Goal: Task Accomplishment & Management: Use online tool/utility

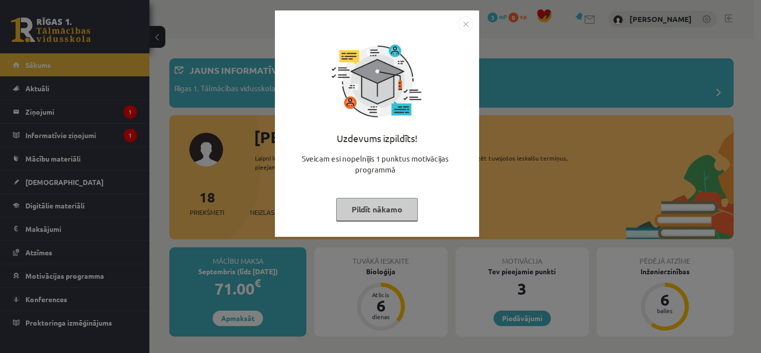
click at [377, 208] on button "Pildīt nākamo" at bounding box center [377, 209] width 82 height 23
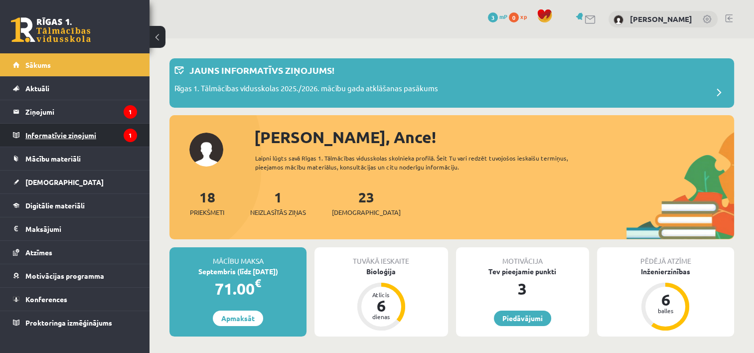
click at [52, 130] on legend "Informatīvie ziņojumi 1" at bounding box center [81, 135] width 112 height 23
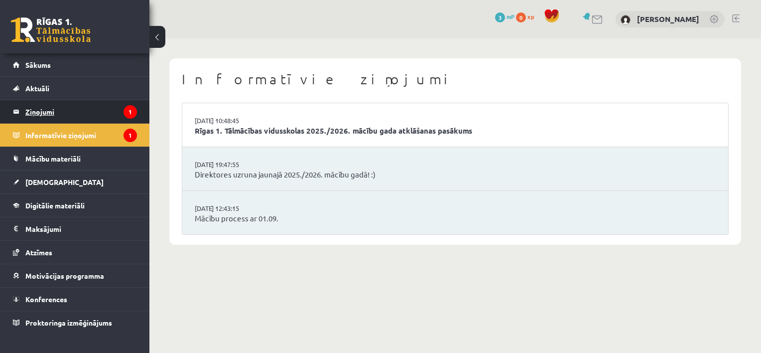
click at [69, 107] on legend "Ziņojumi 1" at bounding box center [81, 111] width 112 height 23
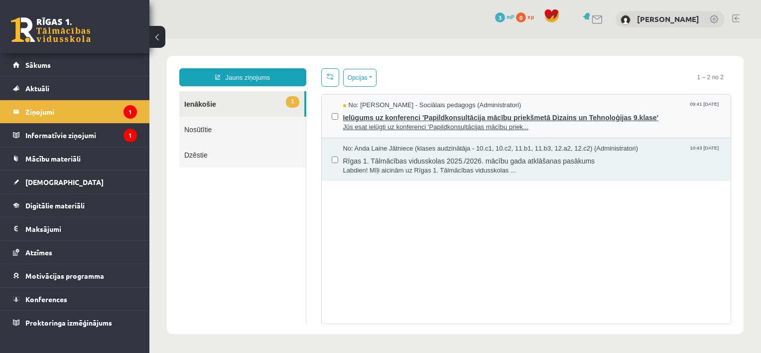
click at [394, 120] on span "Ielūgums uz konferenci 'Papildkonsultācija mācību priekšmetā Dizains un Tehnolo…" at bounding box center [532, 116] width 378 height 12
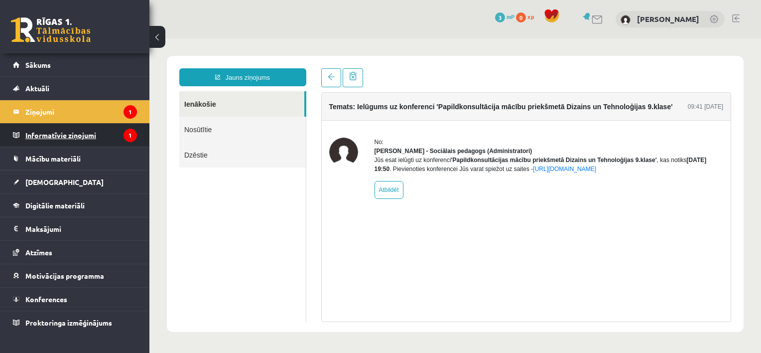
click at [75, 137] on legend "Informatīvie ziņojumi 1" at bounding box center [81, 135] width 112 height 23
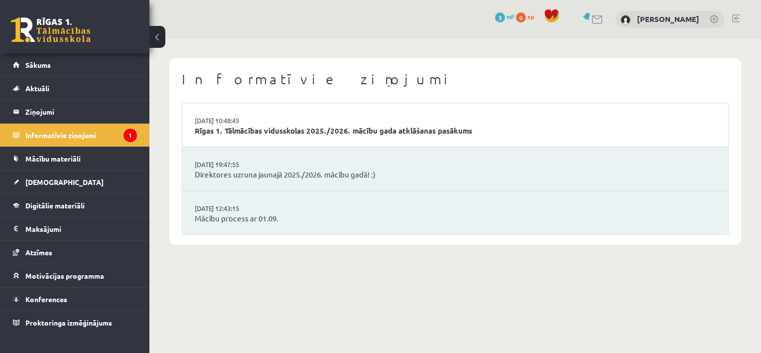
click at [336, 121] on li "02.09.2025 10:48:45 Rīgas 1. Tālmācības vidusskolas 2025./2026. mācību gada atk…" at bounding box center [455, 125] width 546 height 44
click at [335, 128] on link "Rīgas 1. Tālmācības vidusskolas 2025./2026. mācību gada atklāšanas pasākums" at bounding box center [455, 130] width 521 height 11
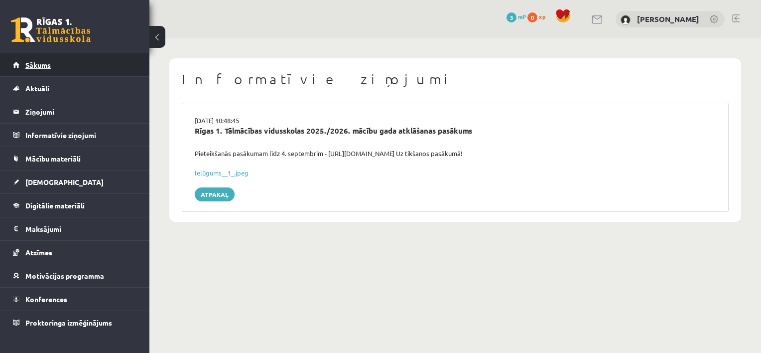
click at [45, 68] on link "Sākums" at bounding box center [75, 64] width 124 height 23
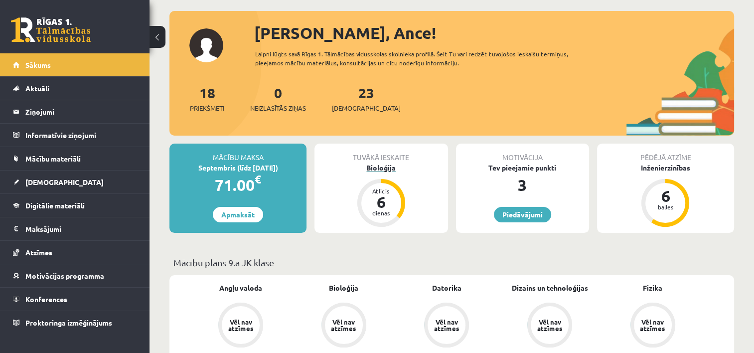
scroll to position [50, 0]
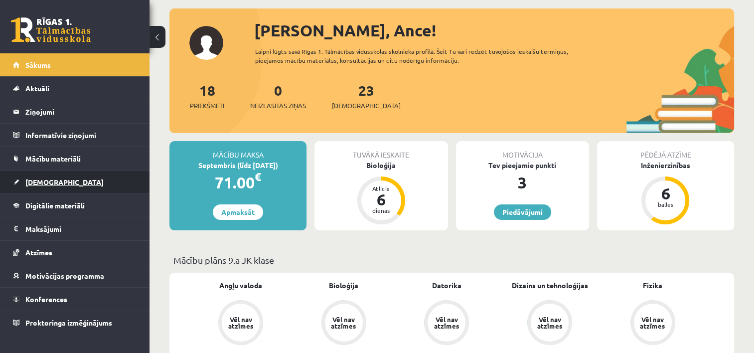
click at [34, 180] on span "[DEMOGRAPHIC_DATA]" at bounding box center [64, 181] width 78 height 9
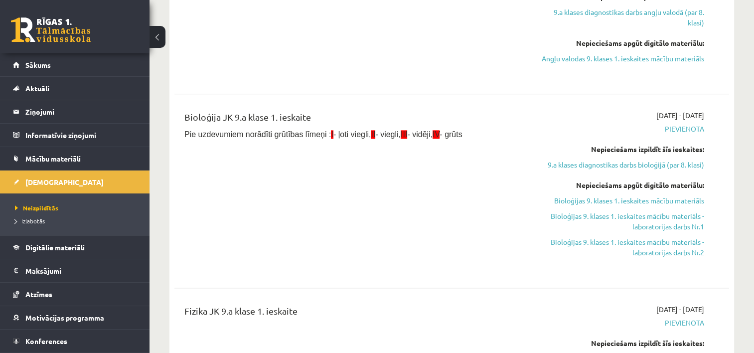
scroll to position [1295, 0]
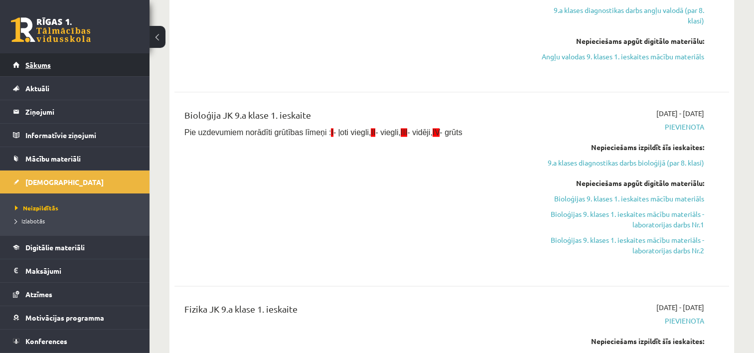
click at [41, 68] on span "Sākums" at bounding box center [37, 64] width 25 height 9
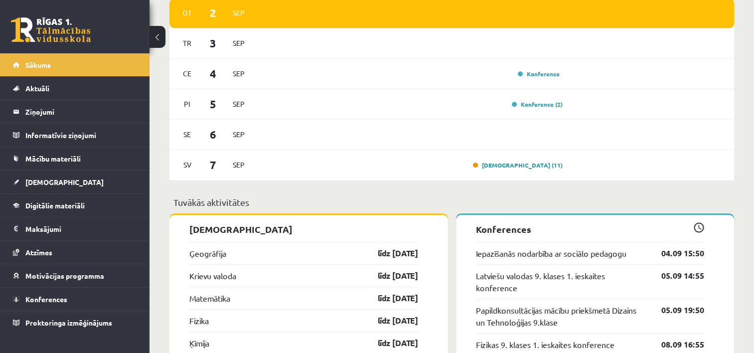
scroll to position [797, 0]
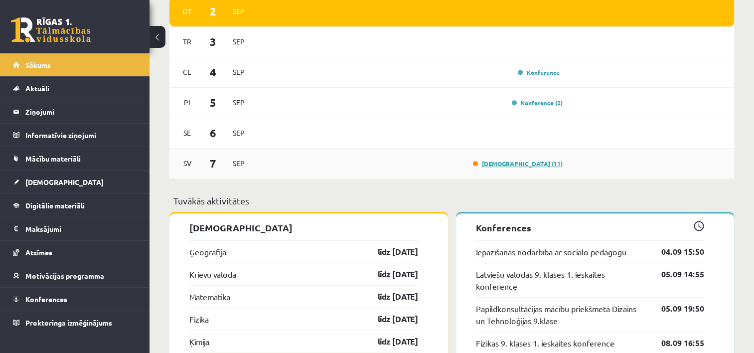
click at [534, 167] on link "[DEMOGRAPHIC_DATA] (11)" at bounding box center [518, 163] width 90 height 8
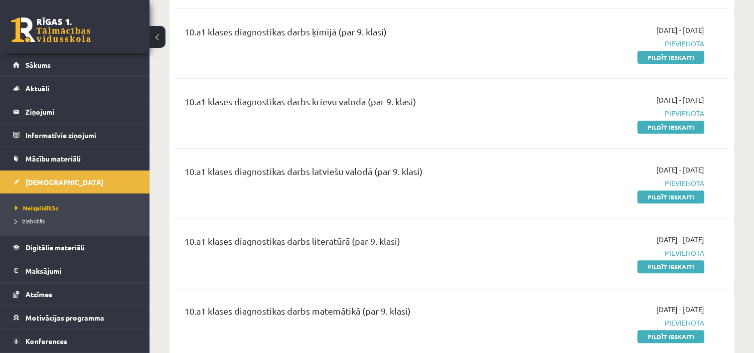
scroll to position [398, 0]
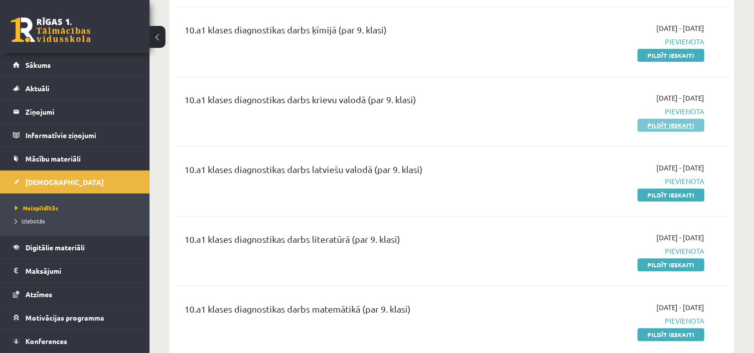
click at [674, 126] on link "Pildīt ieskaiti" at bounding box center [670, 125] width 67 height 13
drag, startPoint x: 677, startPoint y: 126, endPoint x: 432, endPoint y: 28, distance: 263.3
click at [677, 126] on link "Pildīt ieskaiti" at bounding box center [670, 125] width 67 height 13
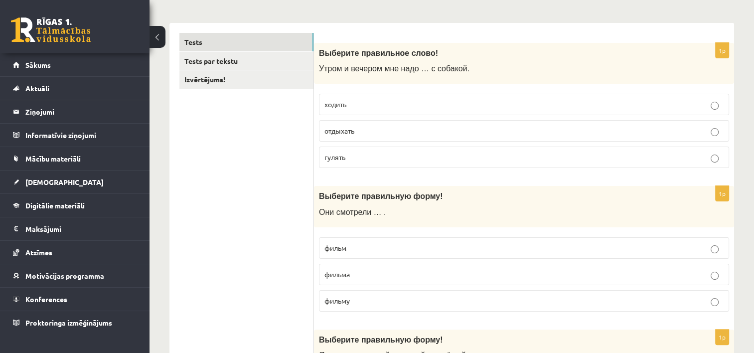
scroll to position [149, 0]
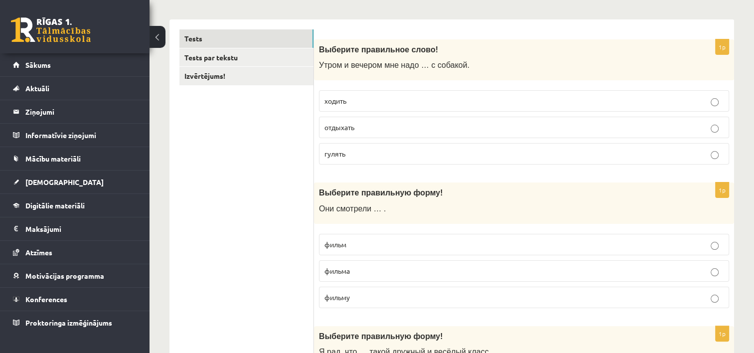
click at [481, 153] on p "гулять" at bounding box center [523, 153] width 399 height 10
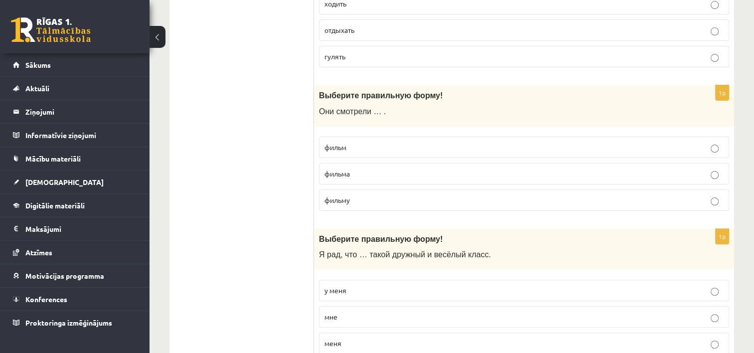
scroll to position [249, 0]
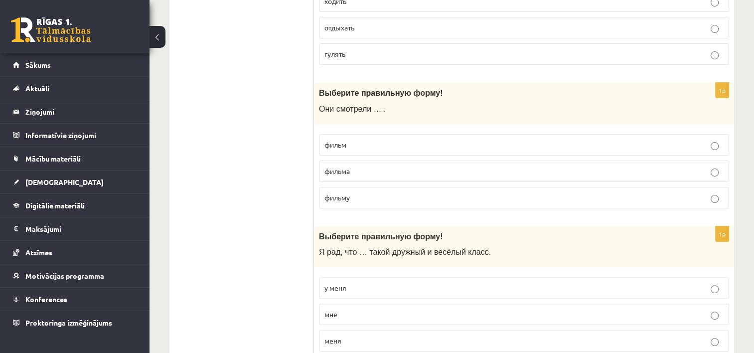
click at [581, 143] on p "фильм" at bounding box center [523, 144] width 399 height 10
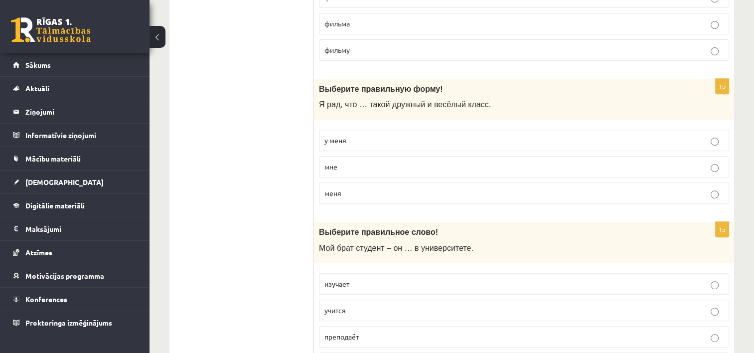
scroll to position [398, 0]
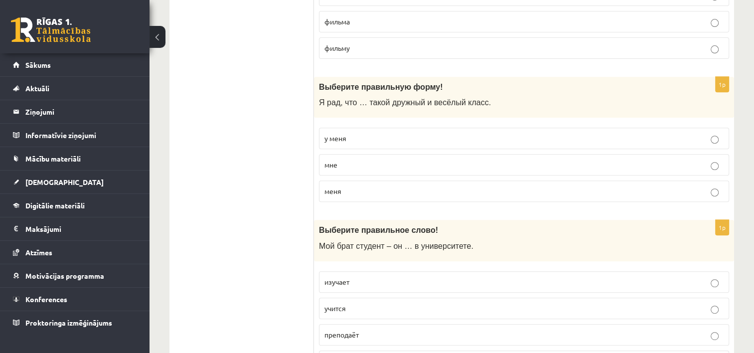
click at [536, 133] on p "у меня" at bounding box center [523, 138] width 399 height 10
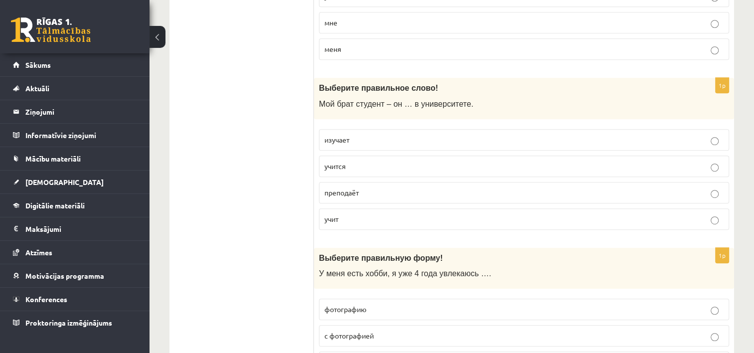
scroll to position [548, 0]
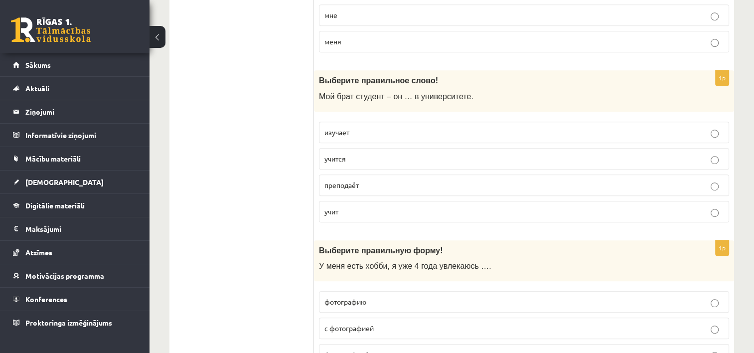
click at [544, 153] on p "учится" at bounding box center [523, 158] width 399 height 10
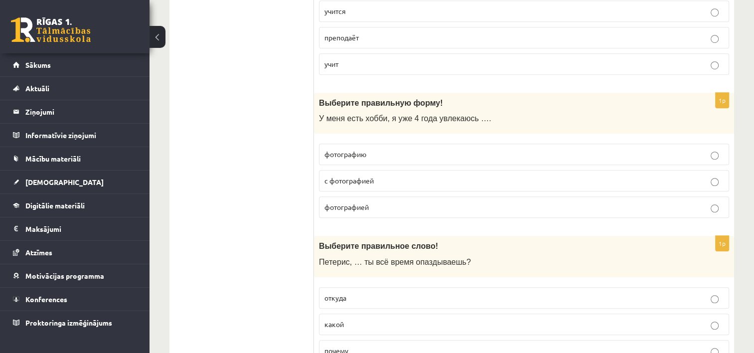
scroll to position [697, 0]
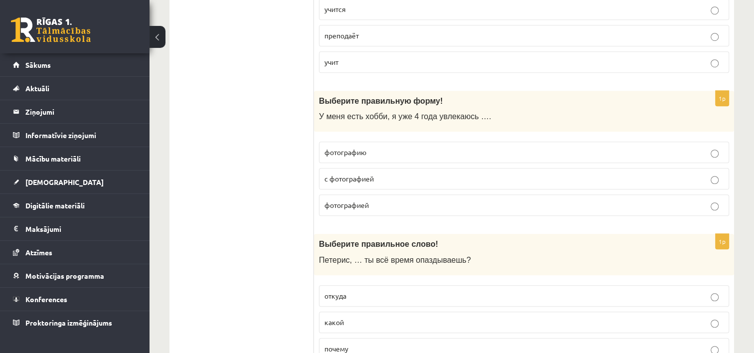
click at [551, 202] on p "фотографией" at bounding box center [523, 205] width 399 height 10
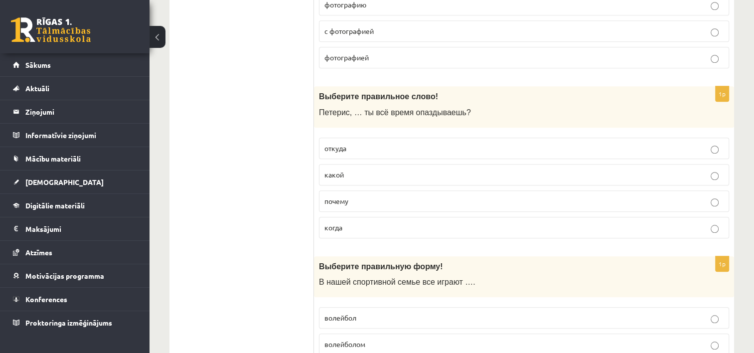
scroll to position [847, 0]
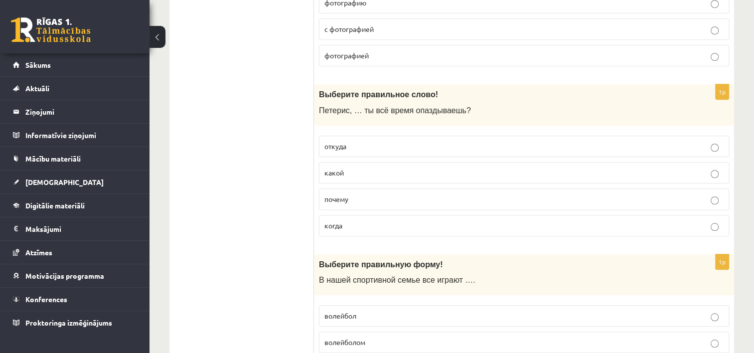
click at [524, 195] on p "почему" at bounding box center [523, 199] width 399 height 10
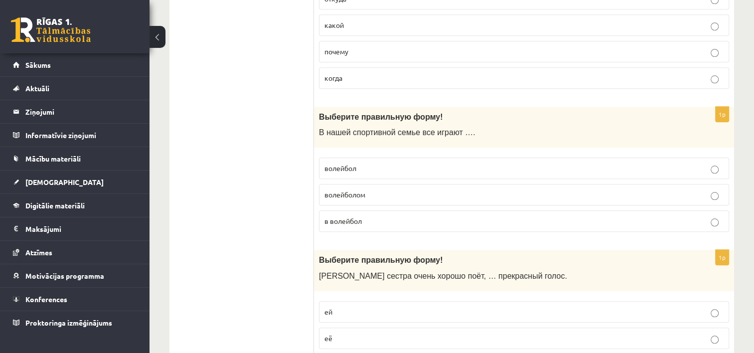
scroll to position [996, 0]
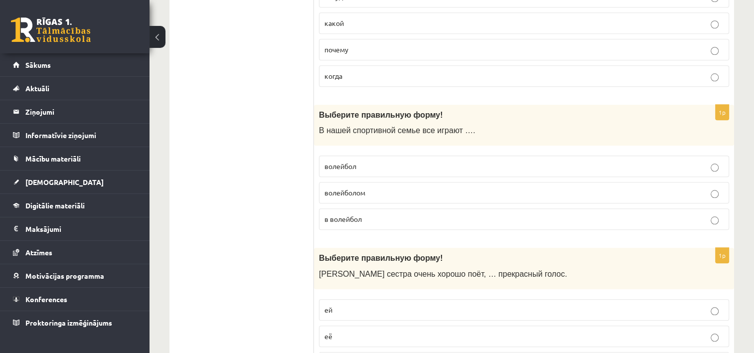
click at [539, 214] on p "в волейбол" at bounding box center [523, 219] width 399 height 10
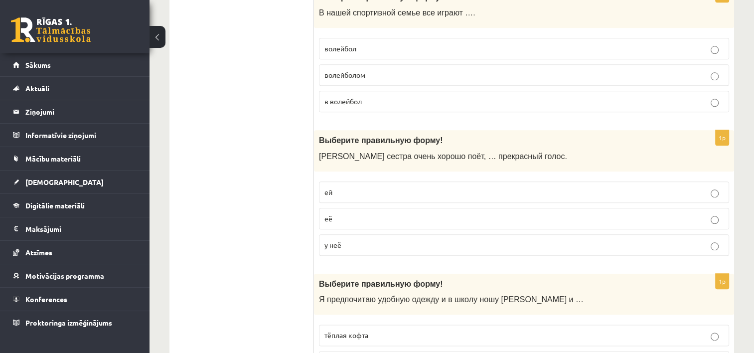
scroll to position [1146, 0]
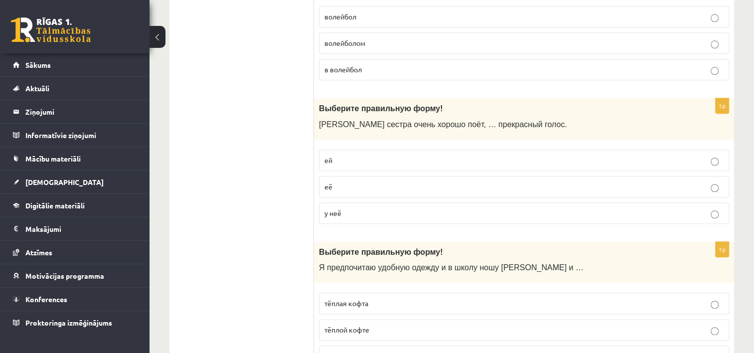
click at [571, 214] on label "у неё" at bounding box center [524, 212] width 410 height 21
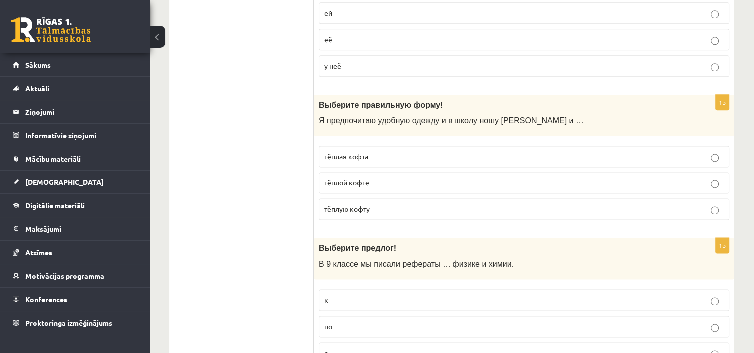
scroll to position [1295, 0]
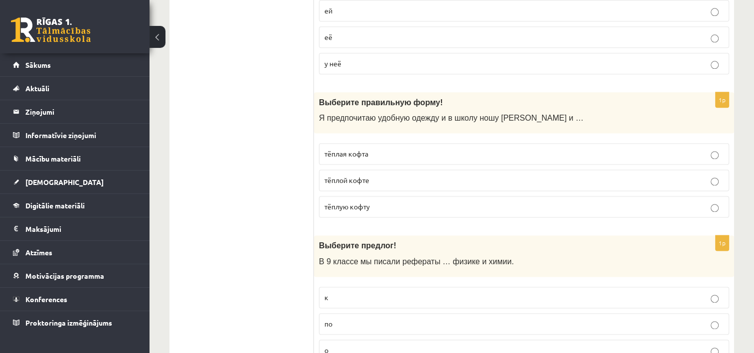
click at [558, 201] on p "тёплую кофту" at bounding box center [523, 206] width 399 height 10
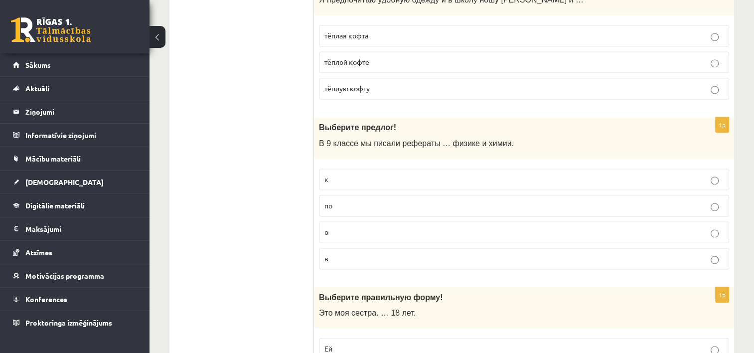
scroll to position [1444, 0]
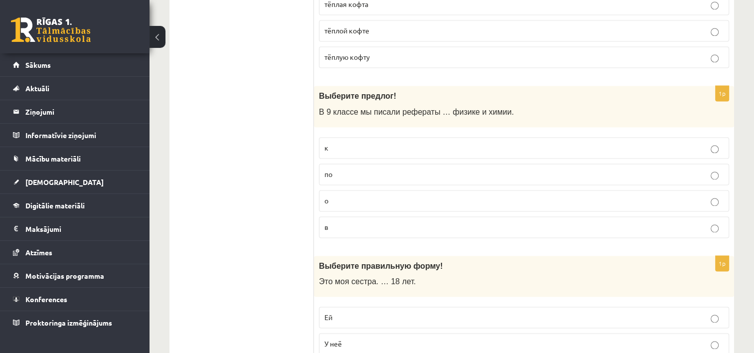
click at [570, 169] on p "по" at bounding box center [523, 174] width 399 height 10
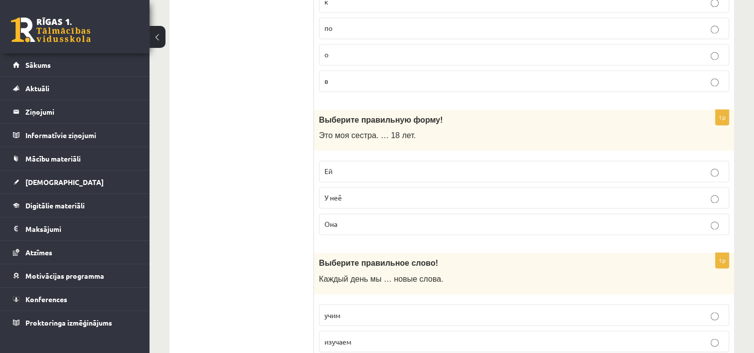
scroll to position [1594, 0]
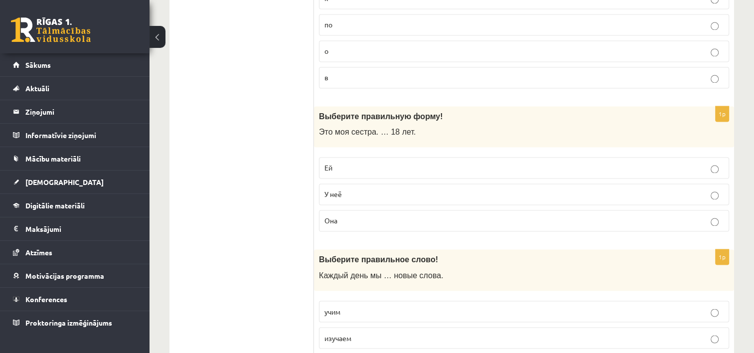
click at [551, 162] on p "Ей" at bounding box center [523, 167] width 399 height 10
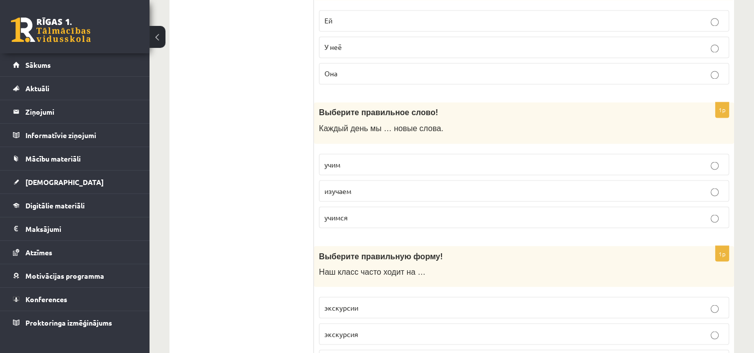
scroll to position [1743, 0]
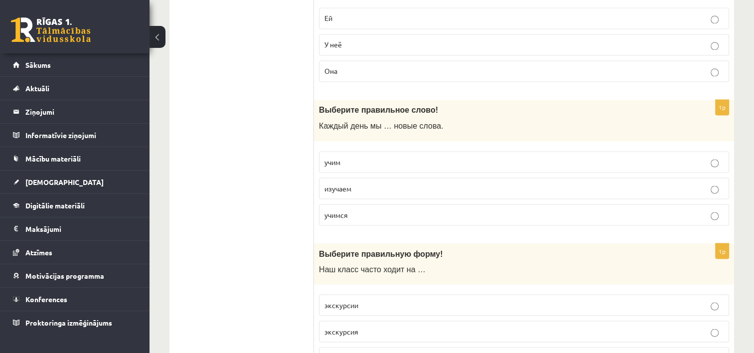
click at [704, 183] on p "изучаем" at bounding box center [523, 188] width 399 height 10
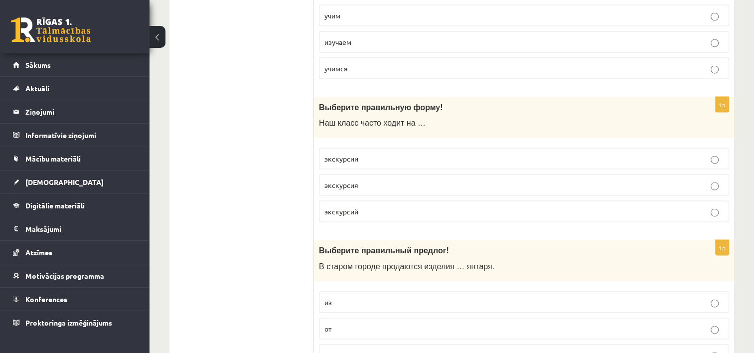
scroll to position [1893, 0]
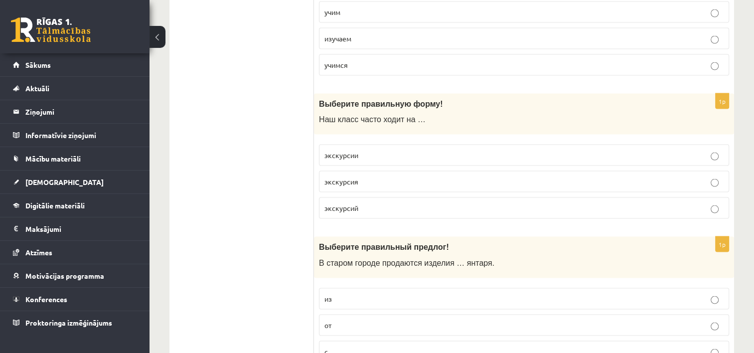
click at [504, 150] on p "экскурсии" at bounding box center [523, 155] width 399 height 10
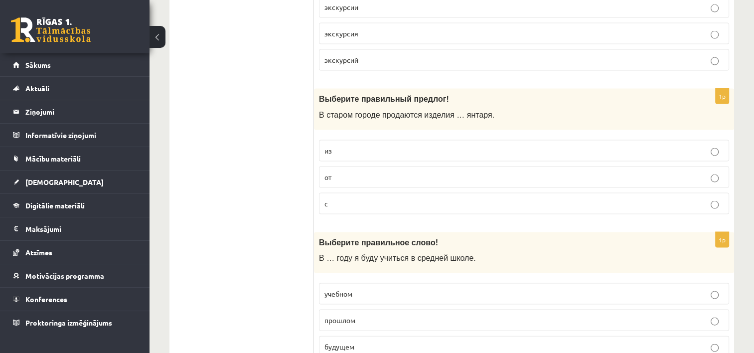
scroll to position [2042, 0]
click at [537, 144] on p "из" at bounding box center [523, 149] width 399 height 10
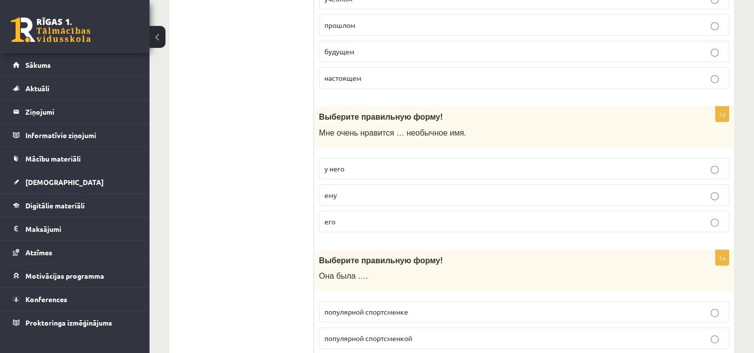
scroll to position [2341, 0]
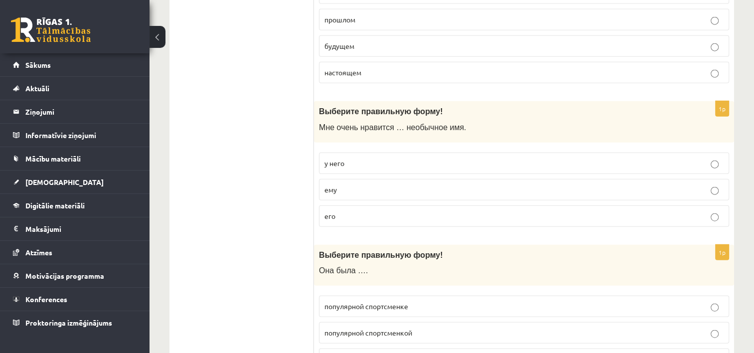
click at [569, 211] on p "его" at bounding box center [523, 216] width 399 height 10
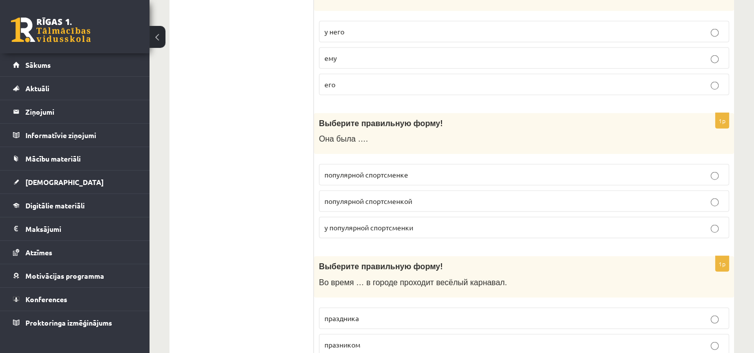
scroll to position [2490, 0]
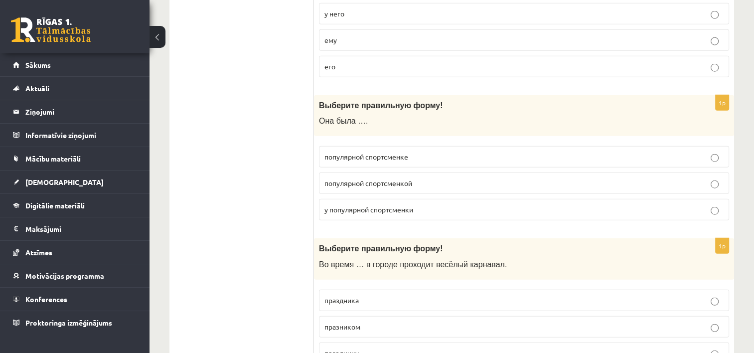
click at [554, 178] on p "популярной спортсменкой" at bounding box center [523, 183] width 399 height 10
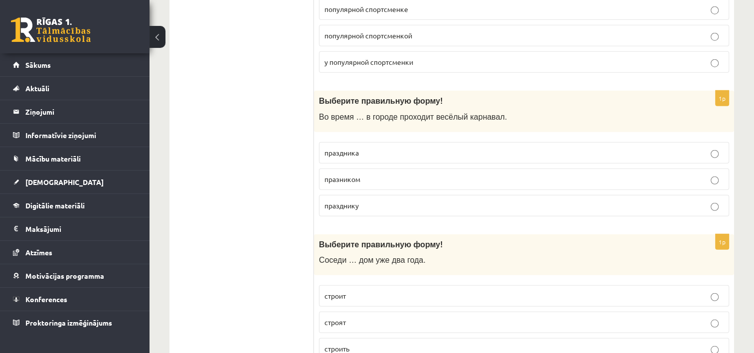
scroll to position [2640, 0]
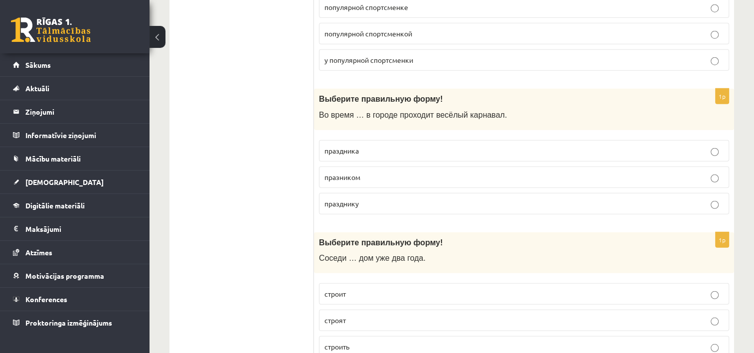
click at [538, 145] on p "праздника" at bounding box center [523, 150] width 399 height 10
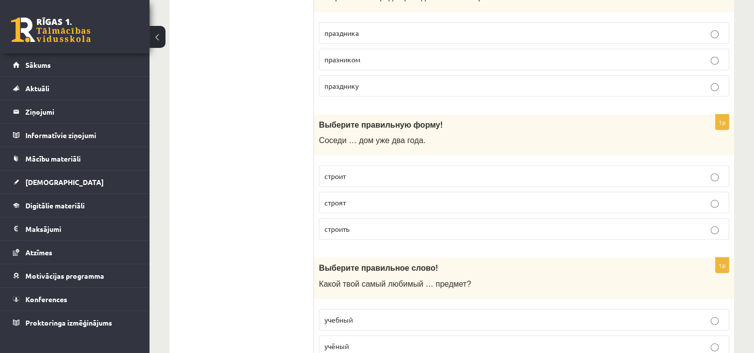
scroll to position [2789, 0]
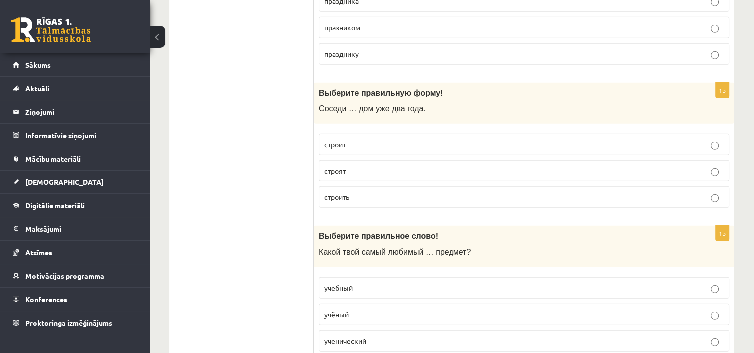
click at [537, 165] on p "строят" at bounding box center [523, 170] width 399 height 10
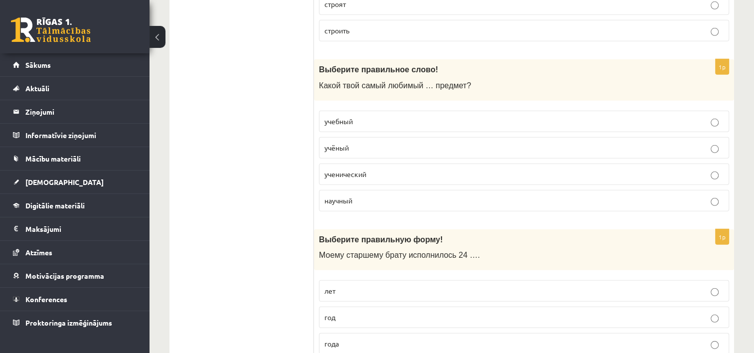
scroll to position [2980, 0]
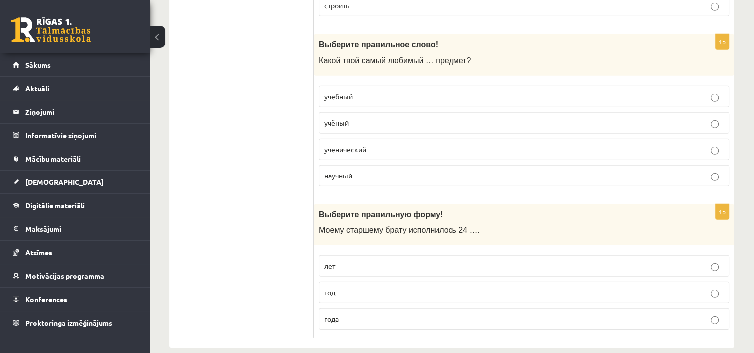
click at [543, 91] on p "учебный" at bounding box center [523, 96] width 399 height 10
click at [510, 309] on label "года" at bounding box center [524, 318] width 410 height 21
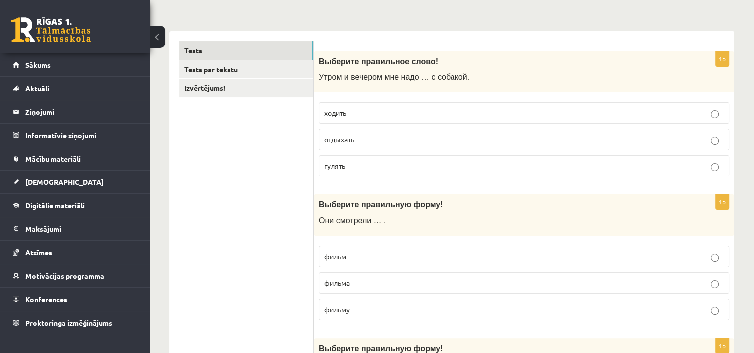
scroll to position [149, 0]
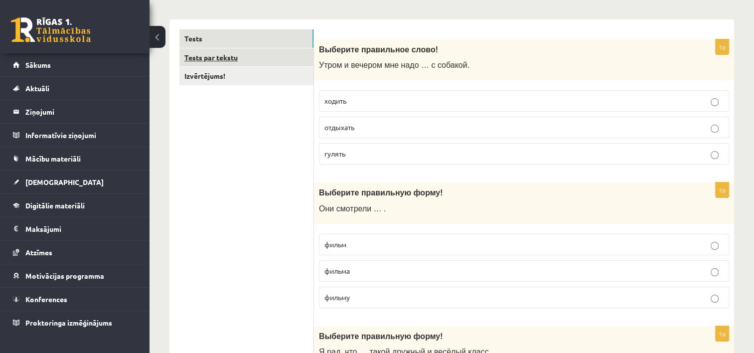
click at [261, 57] on link "Tests par tekstu" at bounding box center [246, 57] width 134 height 18
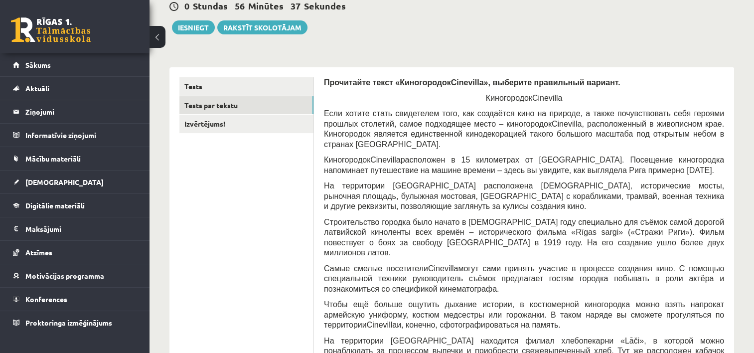
scroll to position [100, 0]
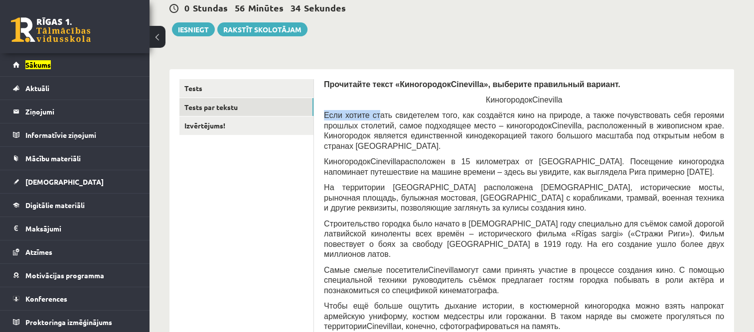
drag, startPoint x: 323, startPoint y: 115, endPoint x: 405, endPoint y: 119, distance: 82.8
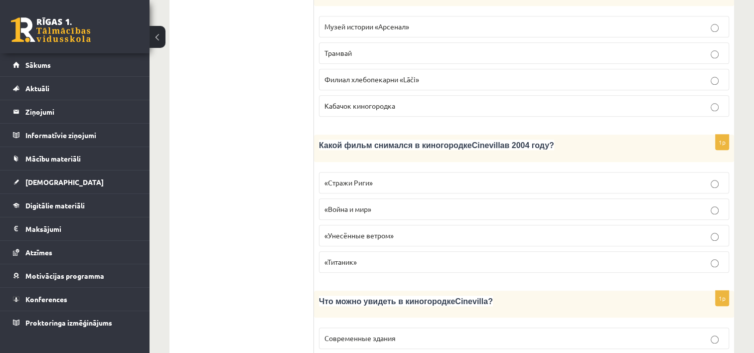
scroll to position [1046, 0]
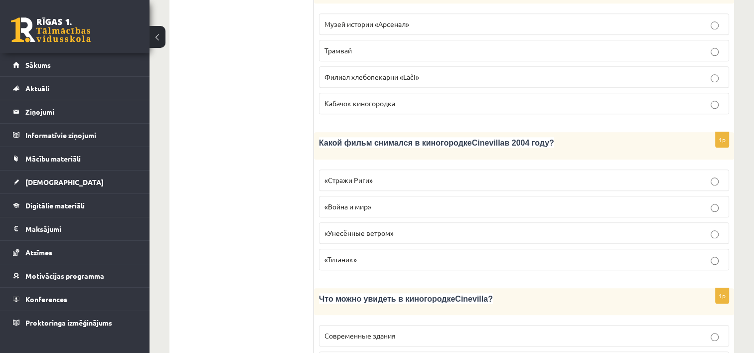
click at [720, 175] on p "«Стражи Риги»" at bounding box center [523, 180] width 399 height 10
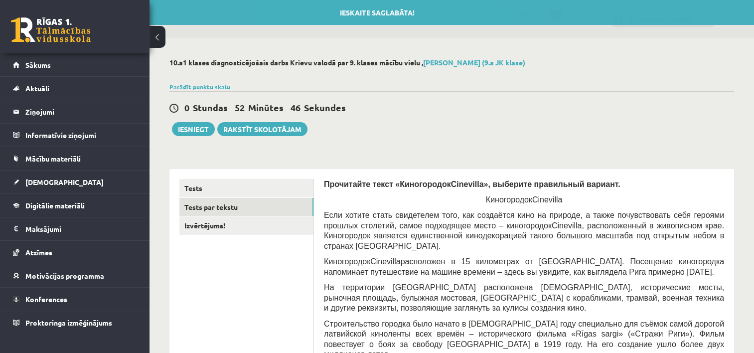
scroll to position [0, 0]
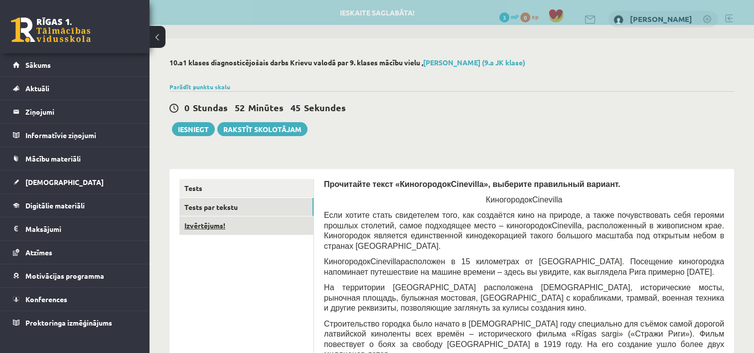
click at [219, 225] on link "Izvērtējums!" at bounding box center [246, 225] width 134 height 18
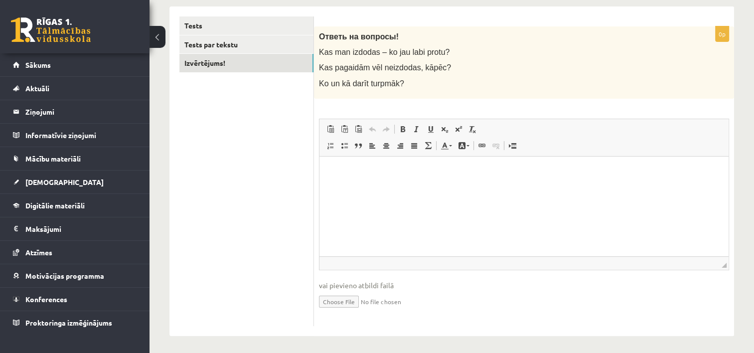
scroll to position [165, 0]
click at [343, 167] on p "Editor, wiswyg-editor-user-answer-47363758010560" at bounding box center [523, 168] width 389 height 10
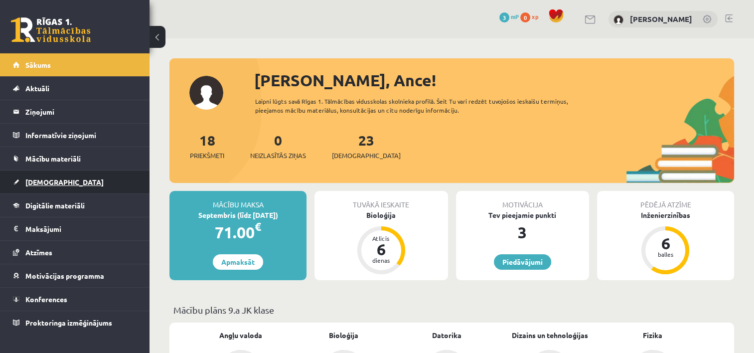
click at [49, 180] on span "[DEMOGRAPHIC_DATA]" at bounding box center [64, 181] width 78 height 9
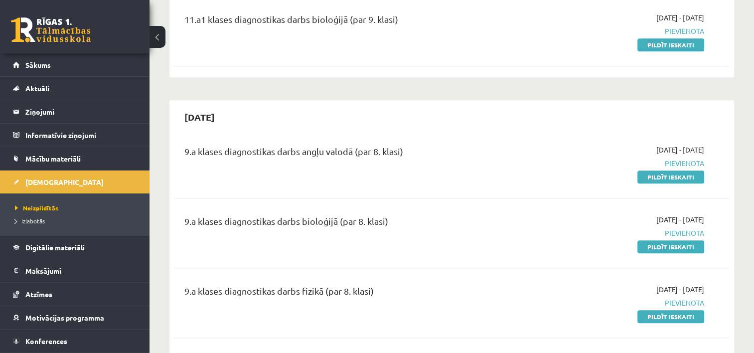
scroll to position [847, 0]
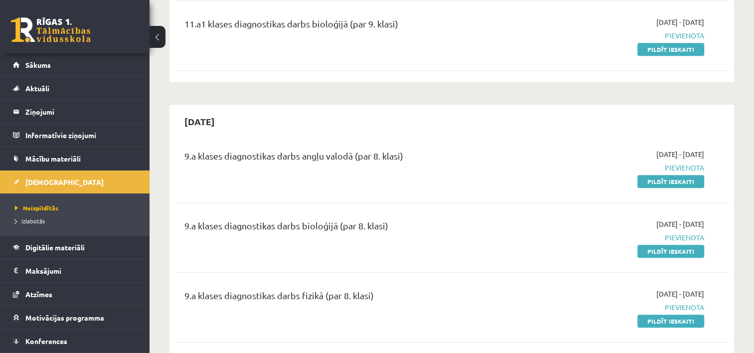
click at [26, 221] on span "Izlabotās" at bounding box center [30, 221] width 30 height 8
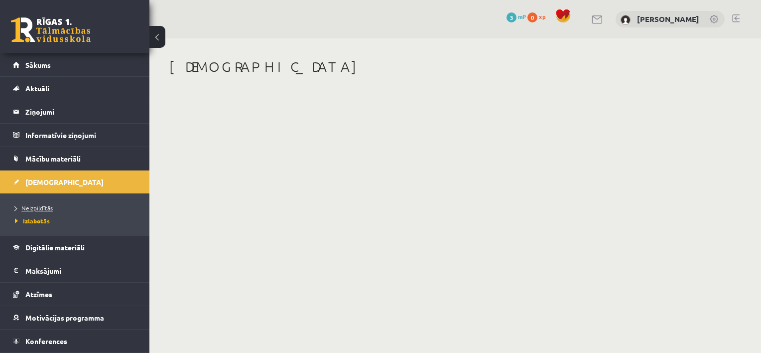
click at [44, 205] on span "Neizpildītās" at bounding box center [34, 208] width 38 height 8
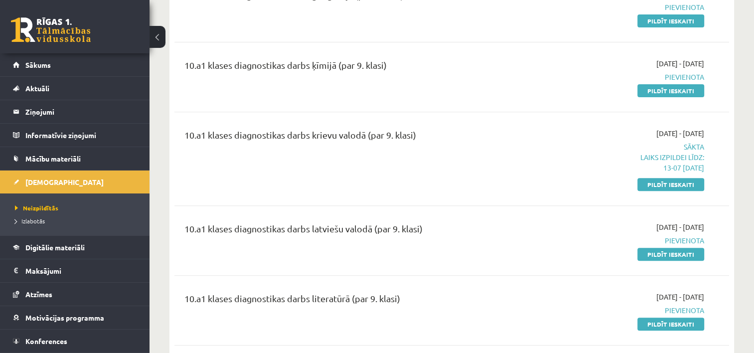
scroll to position [349, 0]
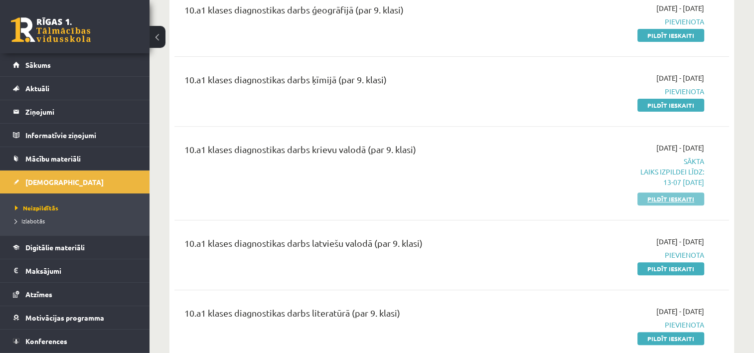
click at [679, 197] on link "Pildīt ieskaiti" at bounding box center [670, 198] width 67 height 13
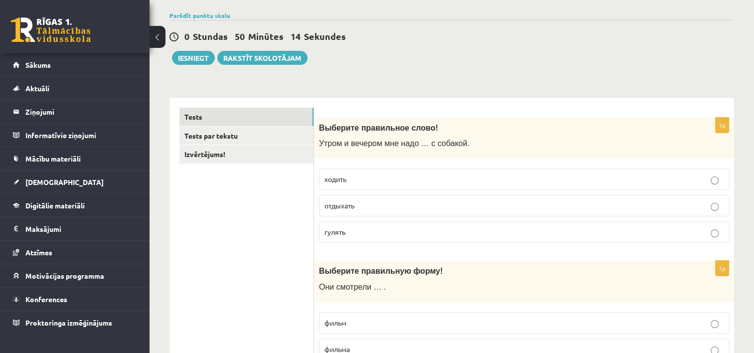
scroll to position [100, 0]
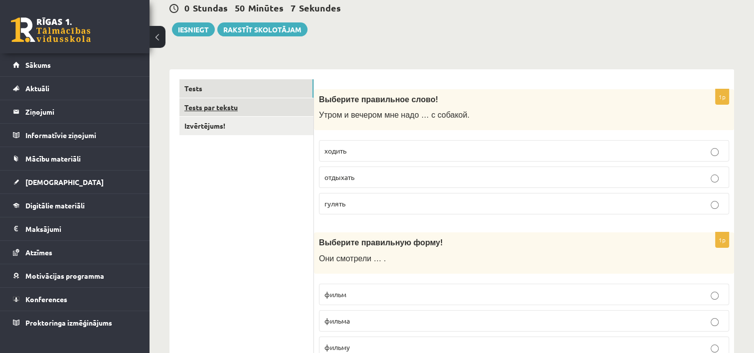
click at [221, 111] on link "Tests par tekstu" at bounding box center [246, 107] width 134 height 18
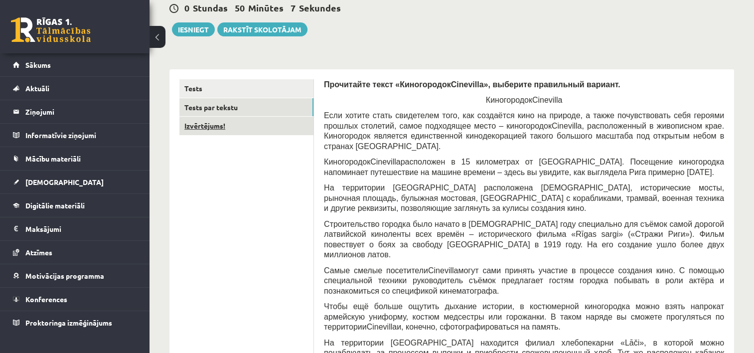
click at [219, 128] on link "Izvērtējums!" at bounding box center [246, 126] width 134 height 18
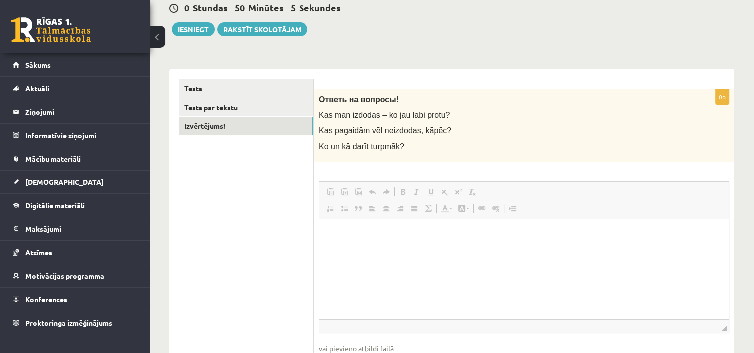
scroll to position [0, 0]
click at [357, 249] on html at bounding box center [523, 234] width 409 height 30
click at [351, 245] on html at bounding box center [523, 234] width 409 height 30
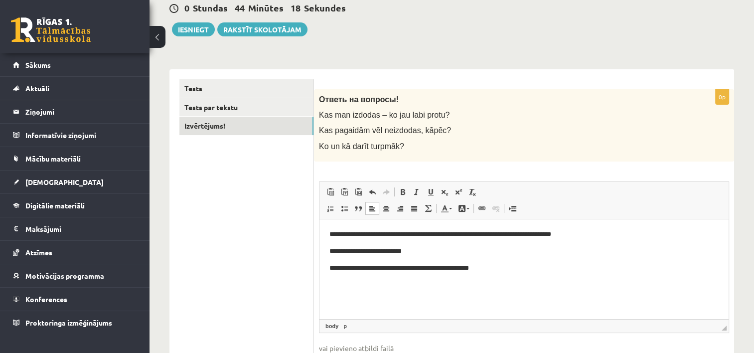
click at [532, 234] on p "**********" at bounding box center [523, 234] width 389 height 10
click at [530, 234] on p "**********" at bounding box center [523, 234] width 389 height 10
drag, startPoint x: 614, startPoint y: 235, endPoint x: 469, endPoint y: 235, distance: 145.4
click at [469, 235] on p "**********" at bounding box center [523, 234] width 389 height 10
click at [440, 253] on p "**********" at bounding box center [523, 251] width 389 height 10
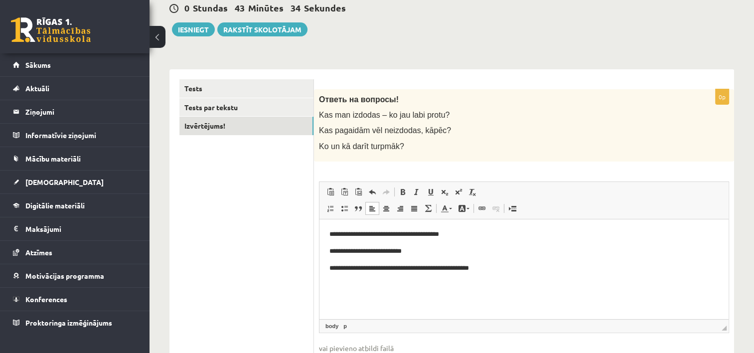
click at [410, 252] on p "**********" at bounding box center [523, 251] width 389 height 10
click at [460, 254] on p "**********" at bounding box center [523, 251] width 389 height 10
drag, startPoint x: 438, startPoint y: 251, endPoint x: 437, endPoint y: 256, distance: 5.5
click at [438, 251] on p "**********" at bounding box center [523, 251] width 389 height 10
click at [496, 253] on p "**********" at bounding box center [523, 251] width 389 height 10
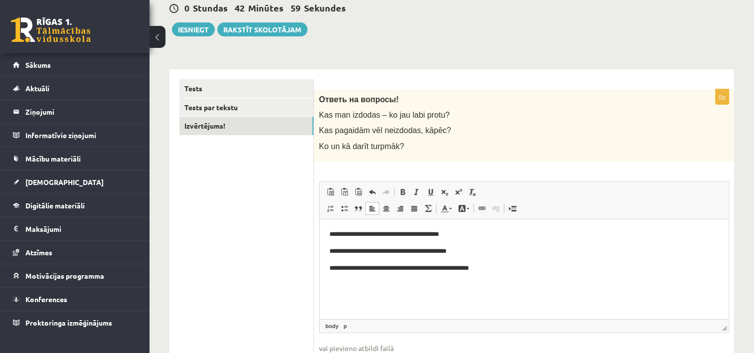
click at [385, 268] on p "**********" at bounding box center [523, 267] width 389 height 10
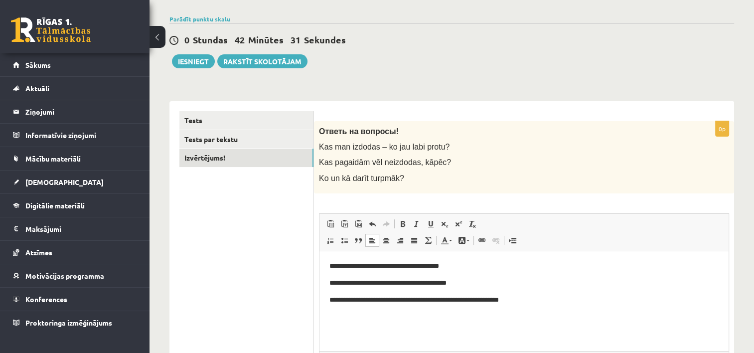
scroll to position [65, 0]
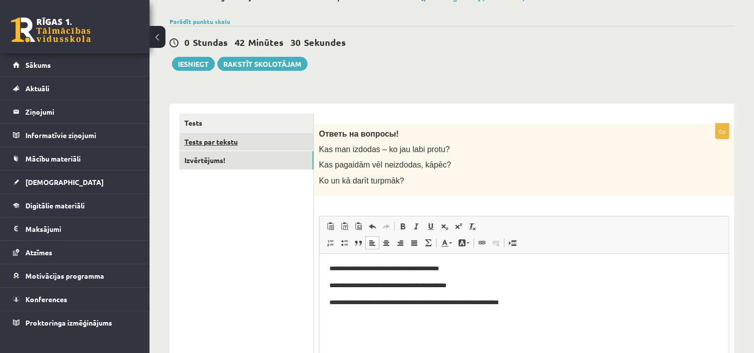
click at [195, 136] on link "Tests par tekstu" at bounding box center [246, 141] width 134 height 18
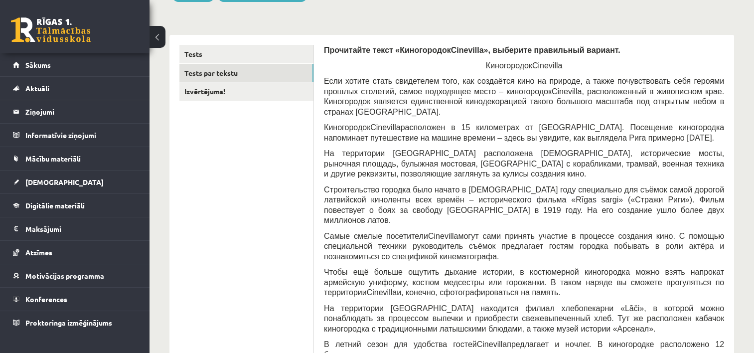
scroll to position [0, 0]
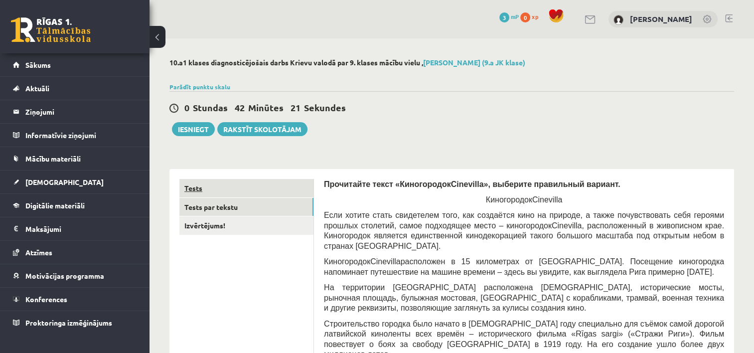
click at [204, 186] on link "Tests" at bounding box center [246, 188] width 134 height 18
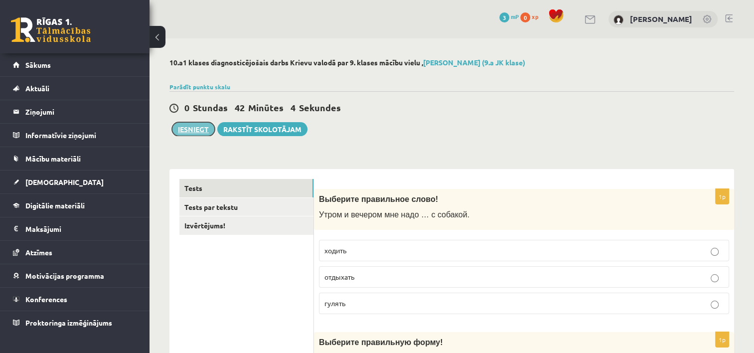
click at [199, 129] on button "Iesniegt" at bounding box center [193, 129] width 43 height 14
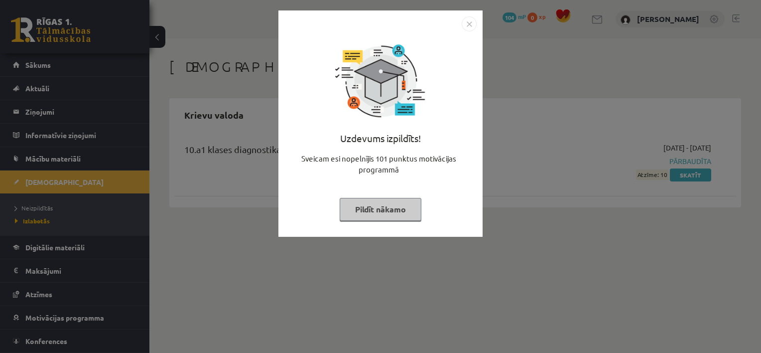
click at [392, 212] on button "Pildīt nākamo" at bounding box center [381, 209] width 82 height 23
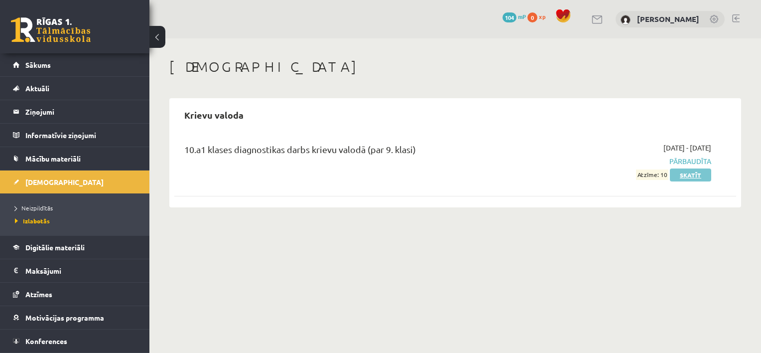
click at [696, 177] on link "Skatīt" at bounding box center [690, 174] width 41 height 13
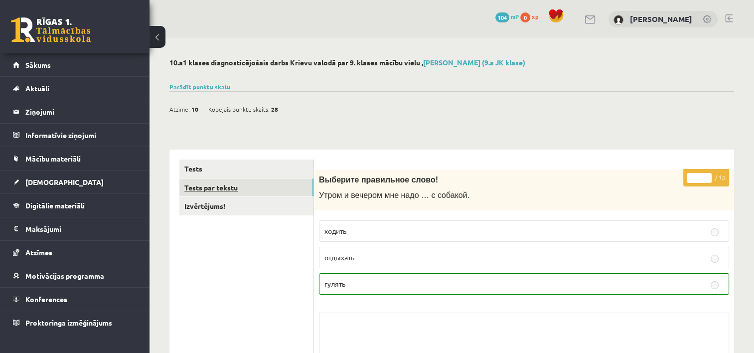
click at [226, 189] on link "Tests par tekstu" at bounding box center [246, 187] width 134 height 18
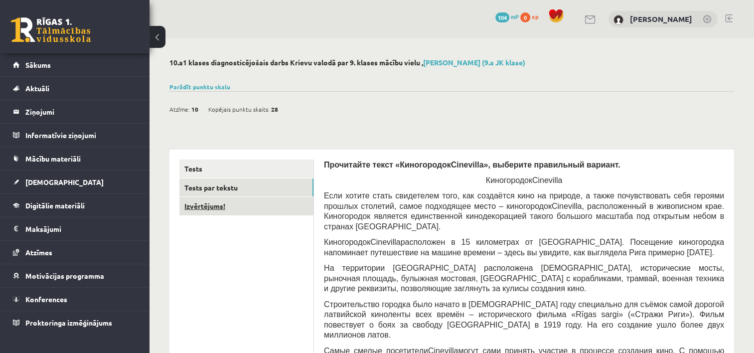
click at [207, 205] on link "Izvērtējums!" at bounding box center [246, 206] width 134 height 18
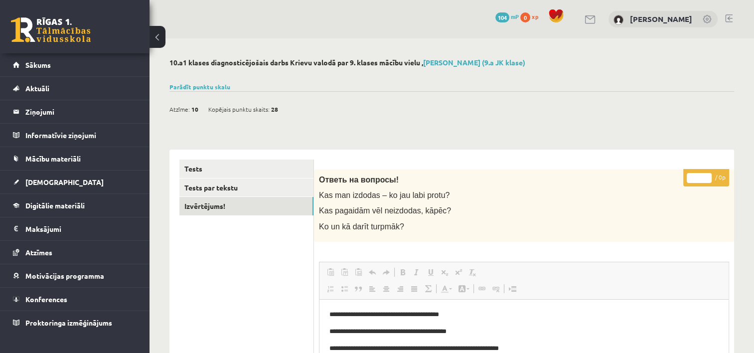
click at [161, 36] on button at bounding box center [157, 37] width 16 height 22
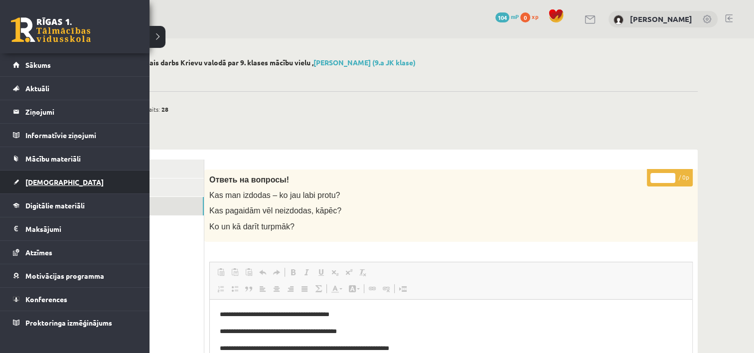
click at [41, 184] on span "[DEMOGRAPHIC_DATA]" at bounding box center [64, 181] width 78 height 9
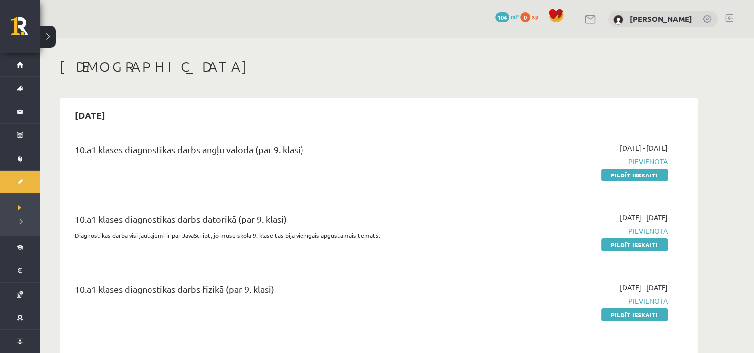
click at [52, 35] on button at bounding box center [48, 37] width 16 height 22
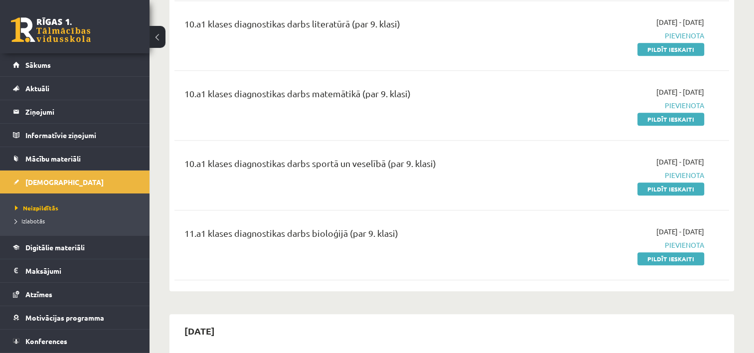
scroll to position [498, 0]
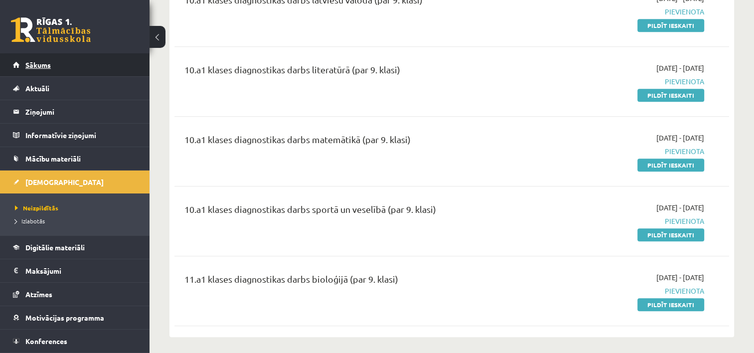
click at [31, 63] on span "Sākums" at bounding box center [37, 64] width 25 height 9
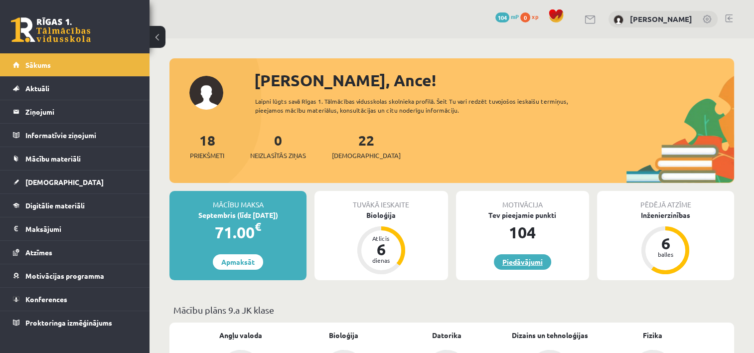
click at [530, 259] on link "Piedāvājumi" at bounding box center [522, 261] width 57 height 15
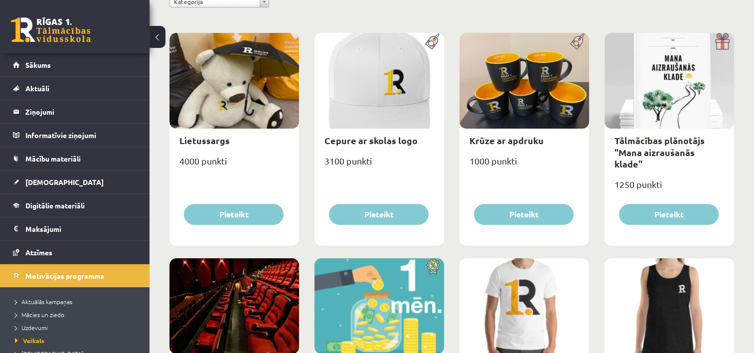
scroll to position [100, 0]
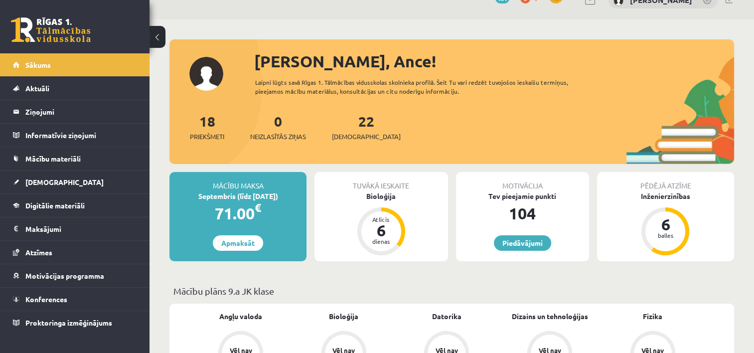
scroll to position [50, 0]
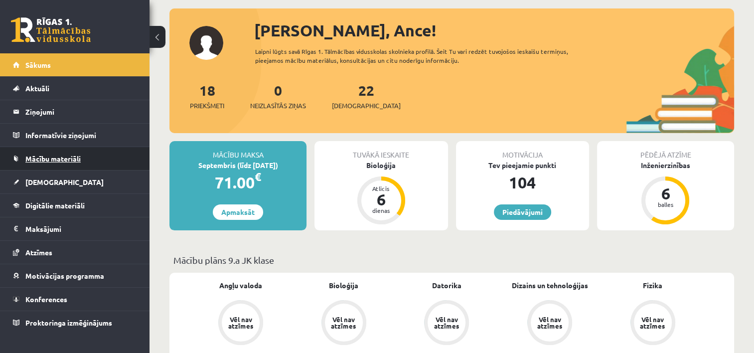
click at [72, 161] on link "Mācību materiāli" at bounding box center [75, 158] width 124 height 23
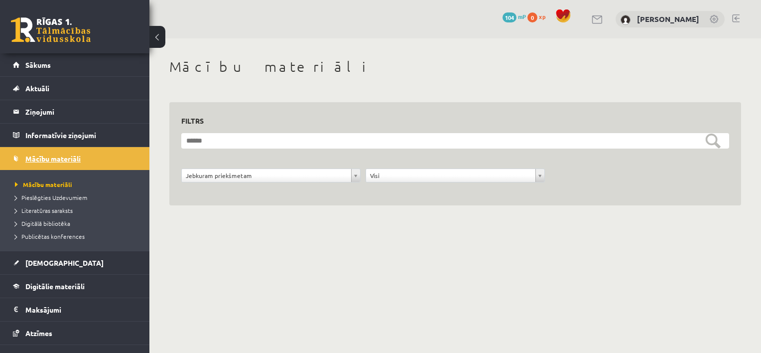
click at [64, 157] on span "Mācību materiāli" at bounding box center [52, 158] width 55 height 9
click at [52, 183] on span "Mācību materiāli" at bounding box center [43, 184] width 57 height 8
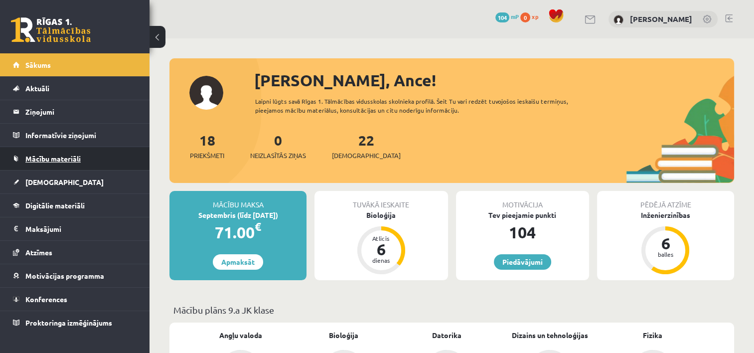
click at [51, 156] on span "Mācību materiāli" at bounding box center [52, 158] width 55 height 9
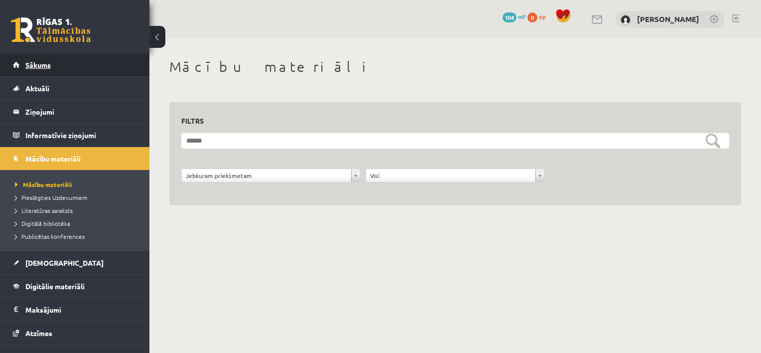
click at [45, 66] on span "Sākums" at bounding box center [37, 64] width 25 height 9
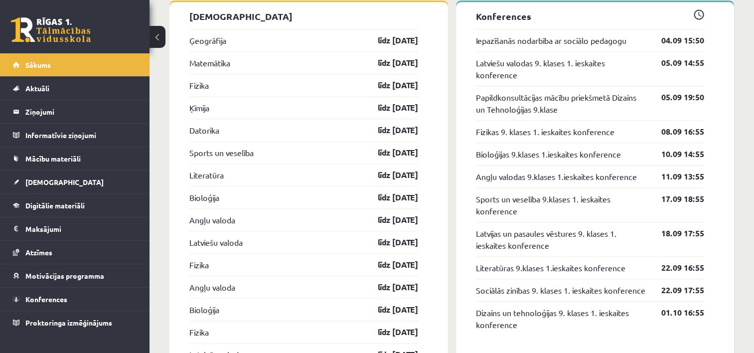
scroll to position [1046, 0]
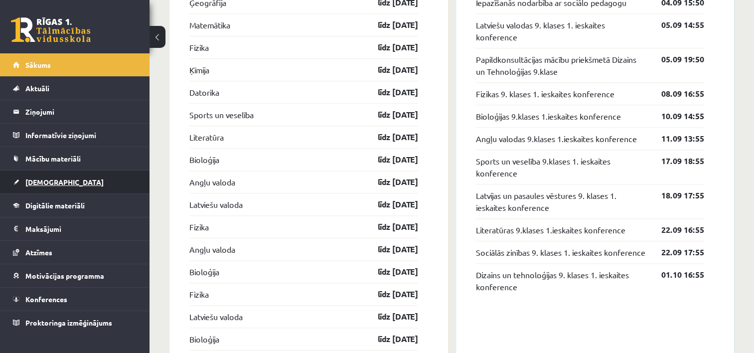
click at [42, 179] on span "[DEMOGRAPHIC_DATA]" at bounding box center [64, 181] width 78 height 9
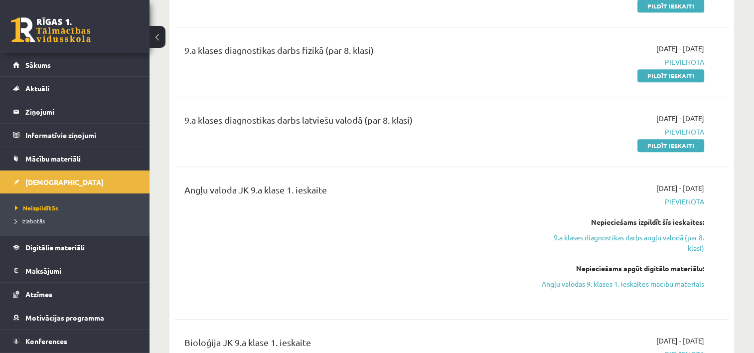
scroll to position [996, 0]
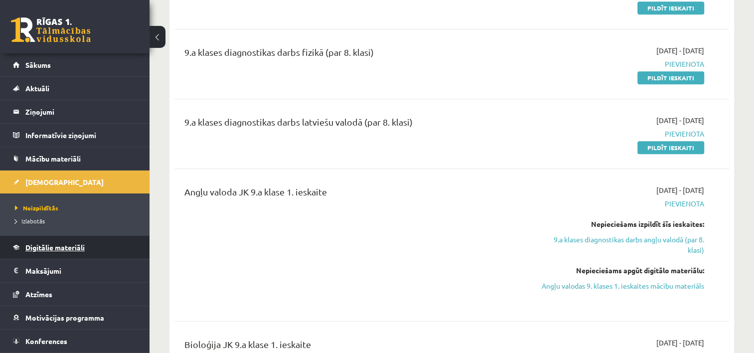
click at [62, 243] on span "Digitālie materiāli" at bounding box center [54, 247] width 59 height 9
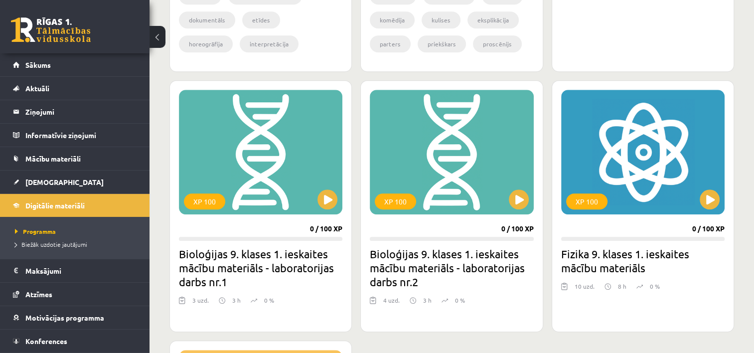
scroll to position [847, 0]
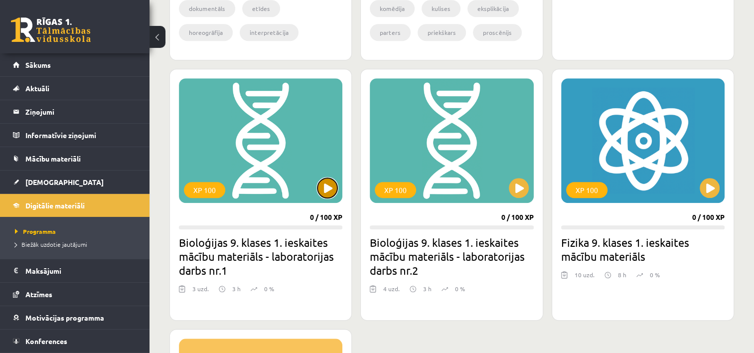
click at [325, 191] on button at bounding box center [327, 188] width 20 height 20
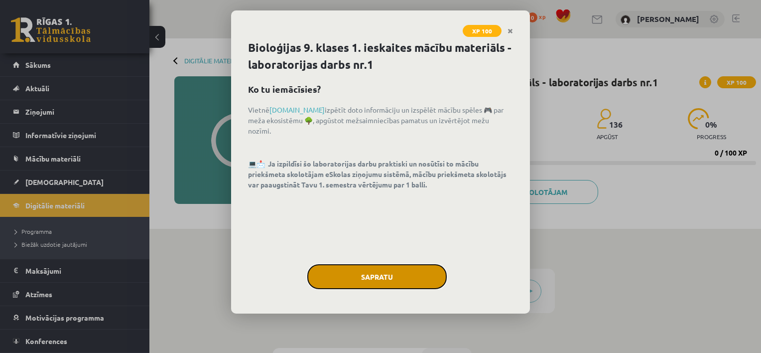
click at [368, 271] on button "Sapratu" at bounding box center [376, 276] width 139 height 25
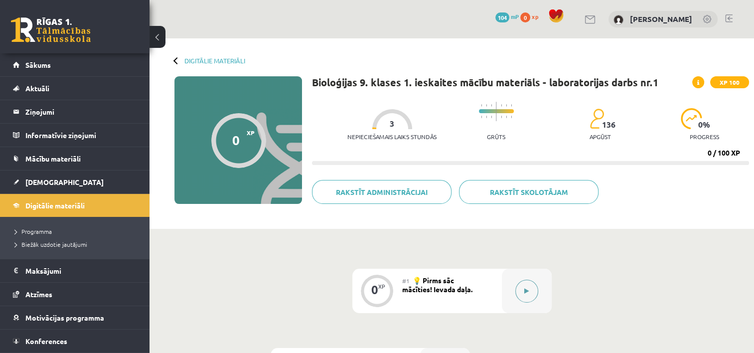
click at [528, 292] on icon at bounding box center [526, 291] width 4 height 6
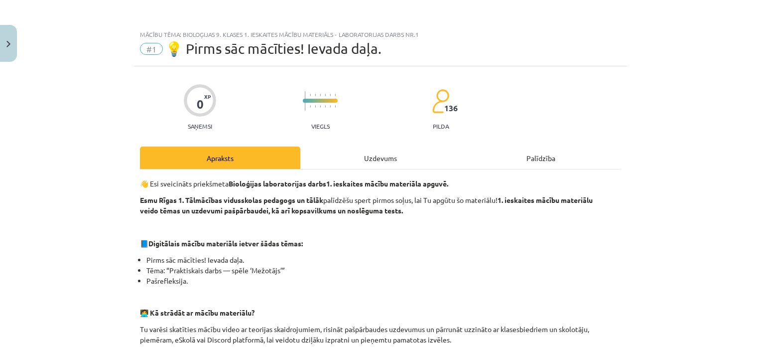
click at [365, 155] on div "Uzdevums" at bounding box center [380, 157] width 160 height 22
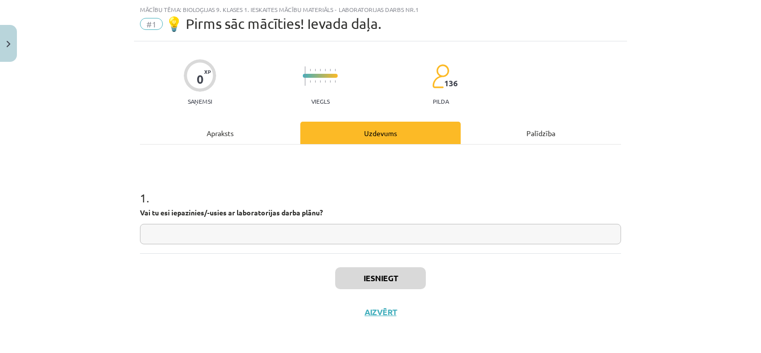
click at [307, 232] on input "text" at bounding box center [380, 234] width 481 height 20
click at [240, 126] on div "Apraksts" at bounding box center [220, 133] width 160 height 22
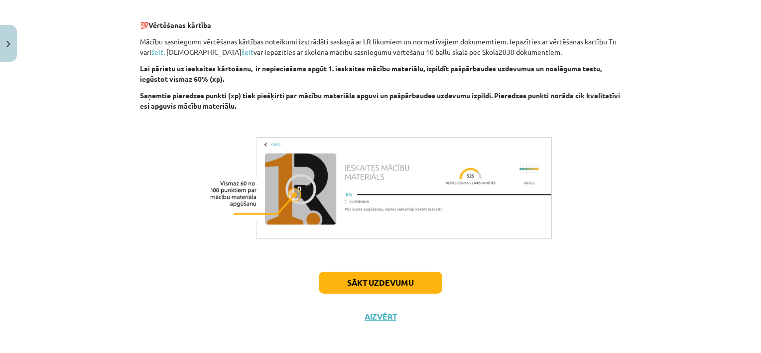
scroll to position [349, 0]
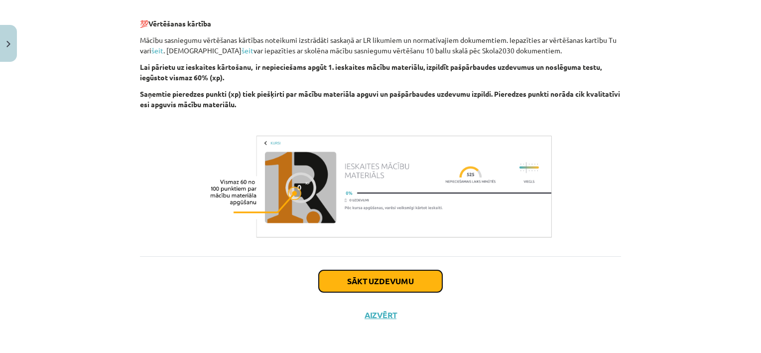
click at [349, 279] on button "Sākt uzdevumu" at bounding box center [381, 281] width 124 height 22
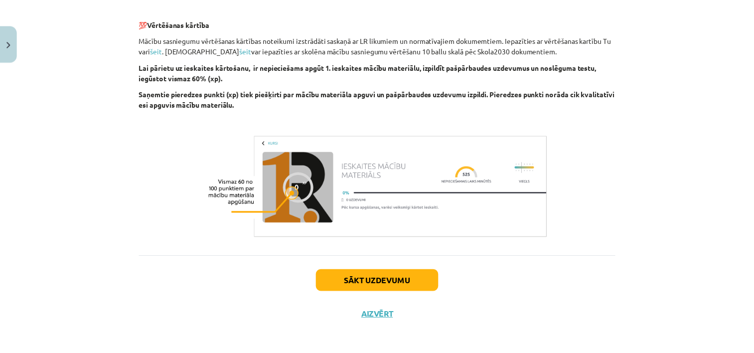
scroll to position [25, 0]
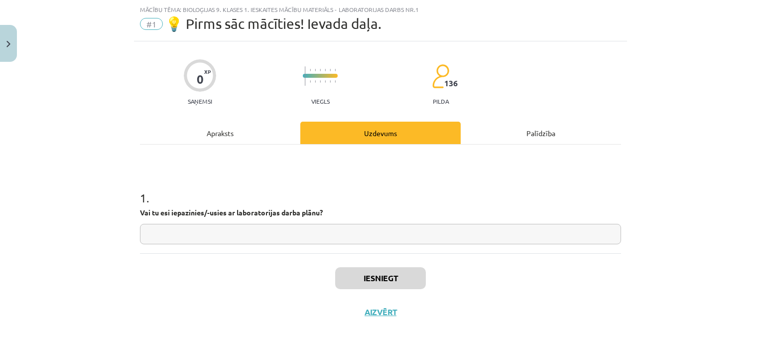
click at [211, 129] on div "Apraksts" at bounding box center [220, 133] width 160 height 22
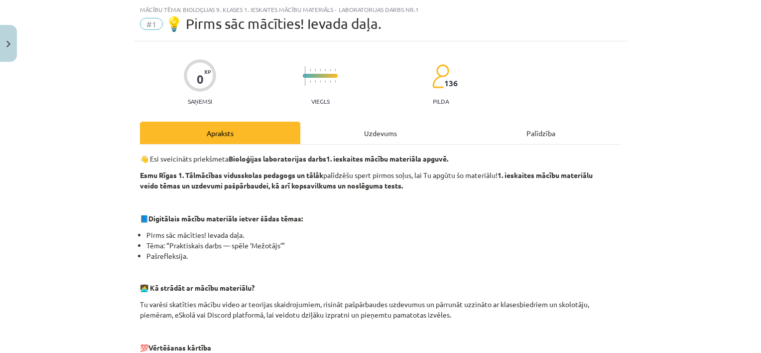
click at [374, 130] on div "Uzdevums" at bounding box center [380, 133] width 160 height 22
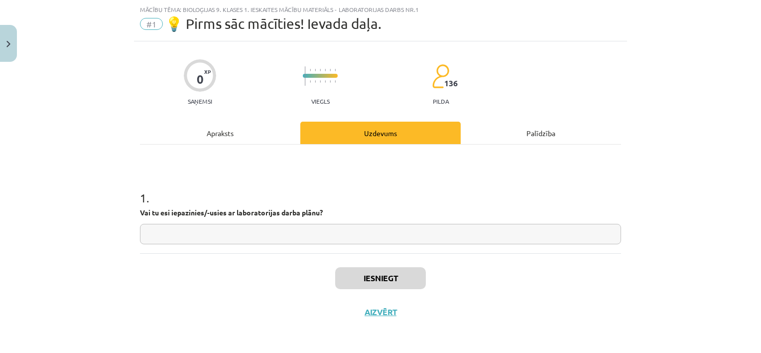
click at [203, 128] on div "Apraksts" at bounding box center [220, 133] width 160 height 22
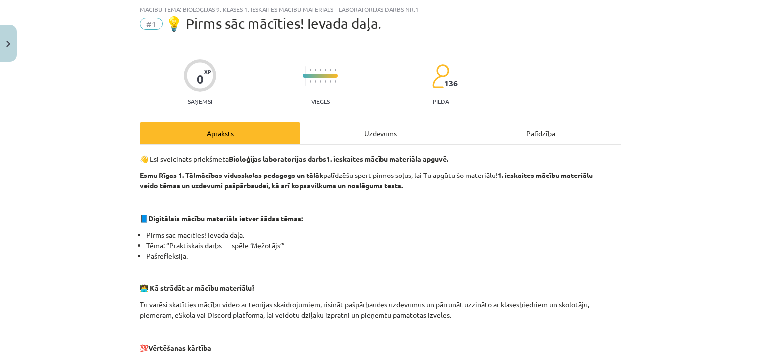
click at [385, 122] on div "Uzdevums" at bounding box center [380, 133] width 160 height 22
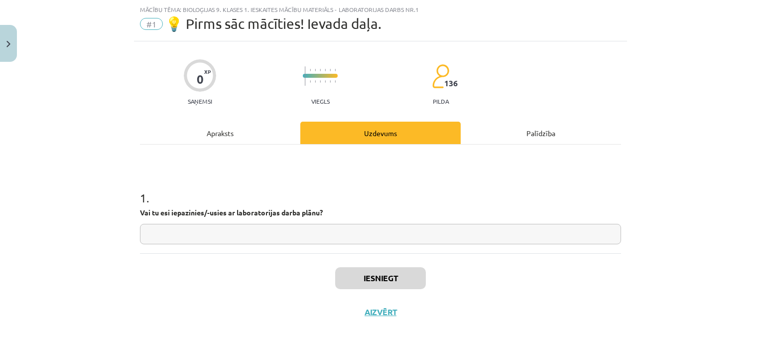
click at [231, 139] on div "Apraksts" at bounding box center [220, 133] width 160 height 22
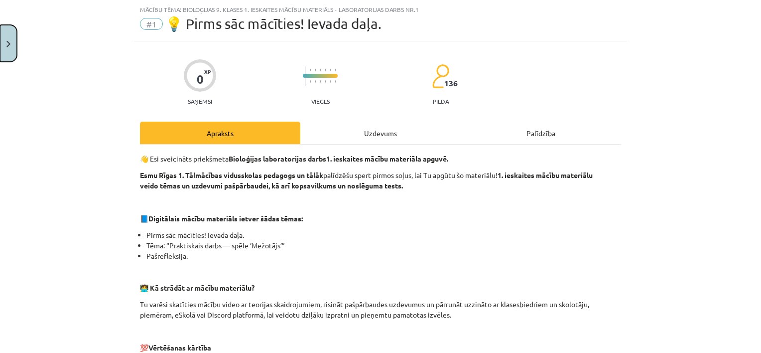
click at [6, 37] on button "Close" at bounding box center [8, 43] width 17 height 37
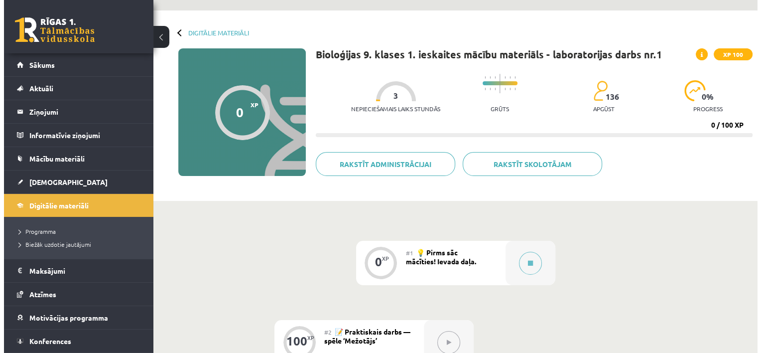
scroll to position [0, 0]
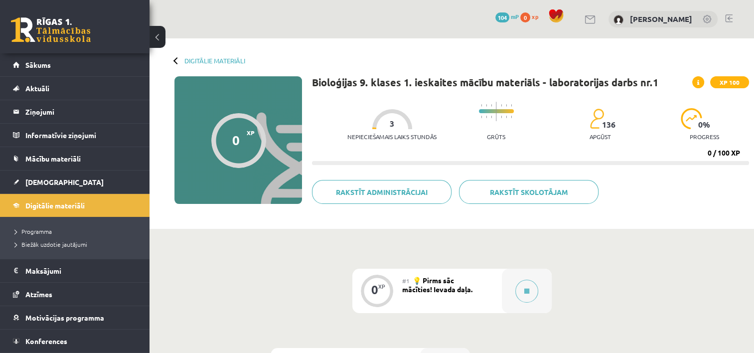
click at [490, 291] on div "#1 💡 Pirms sāc mācīties! Ievada daļa." at bounding box center [452, 290] width 100 height 44
click at [532, 285] on button at bounding box center [526, 290] width 23 height 23
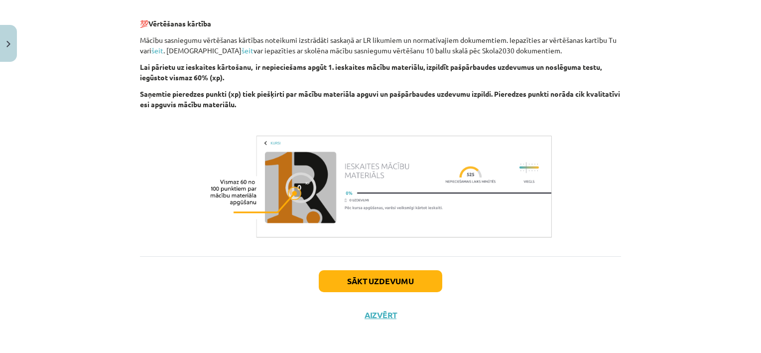
scroll to position [352, 0]
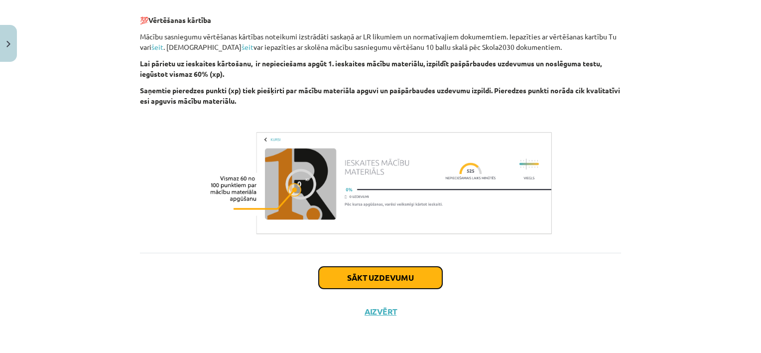
click at [407, 279] on button "Sākt uzdevumu" at bounding box center [381, 277] width 124 height 22
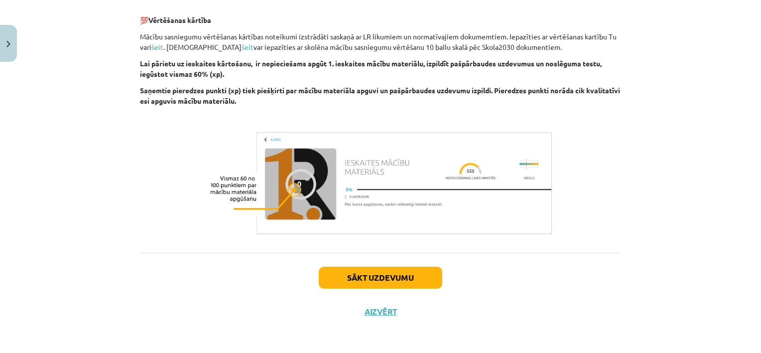
scroll to position [25, 0]
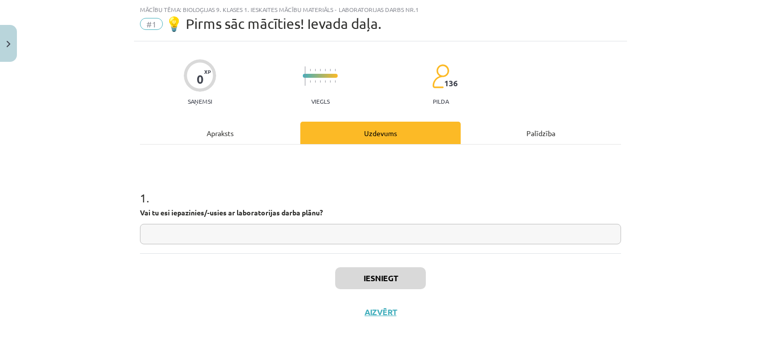
click at [213, 133] on div "Apraksts" at bounding box center [220, 133] width 160 height 22
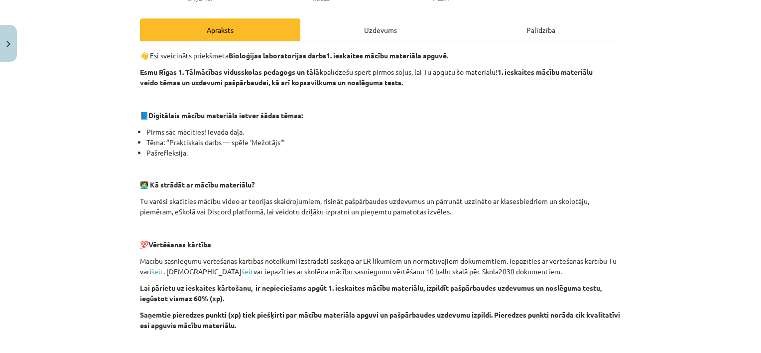
scroll to position [125, 0]
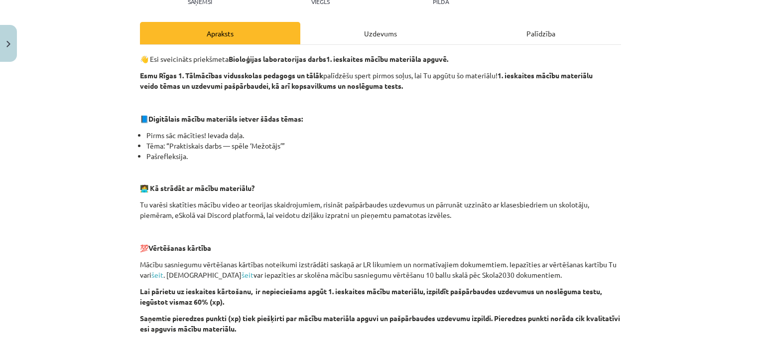
click at [372, 29] on div "Uzdevums" at bounding box center [380, 33] width 160 height 22
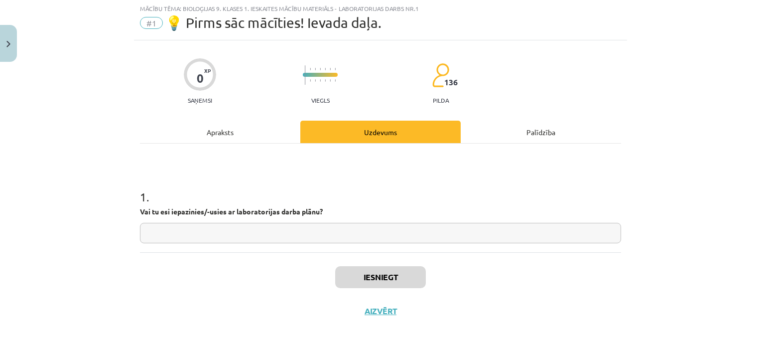
scroll to position [25, 0]
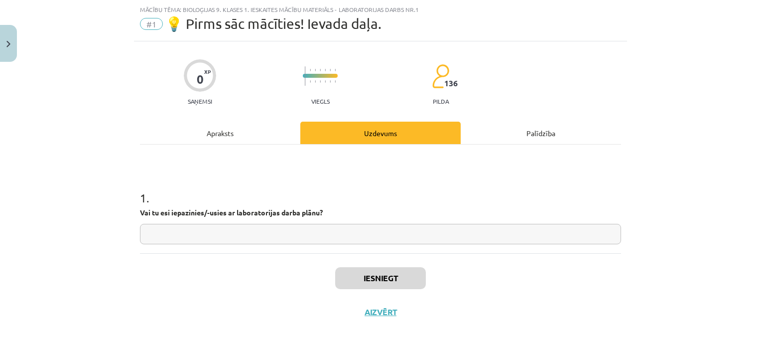
click at [325, 240] on input "text" at bounding box center [380, 234] width 481 height 20
type input "*"
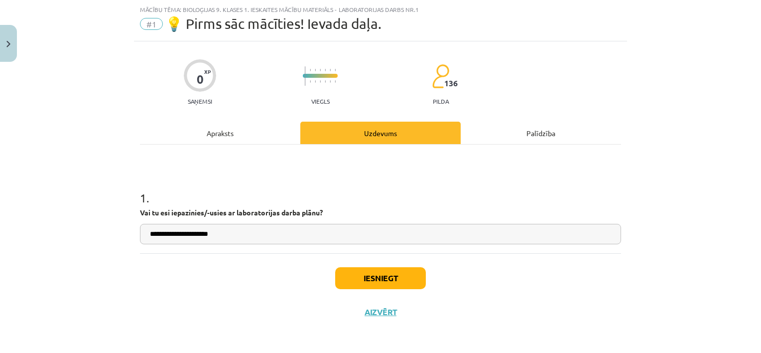
type input "**********"
click at [384, 275] on button "Iesniegt" at bounding box center [380, 278] width 91 height 22
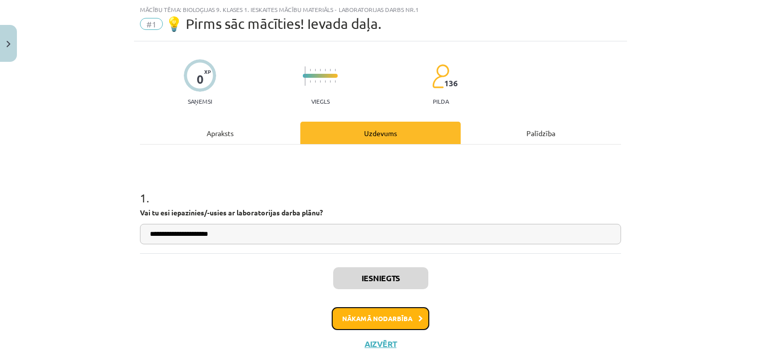
click at [406, 316] on button "Nākamā nodarbība" at bounding box center [381, 318] width 98 height 23
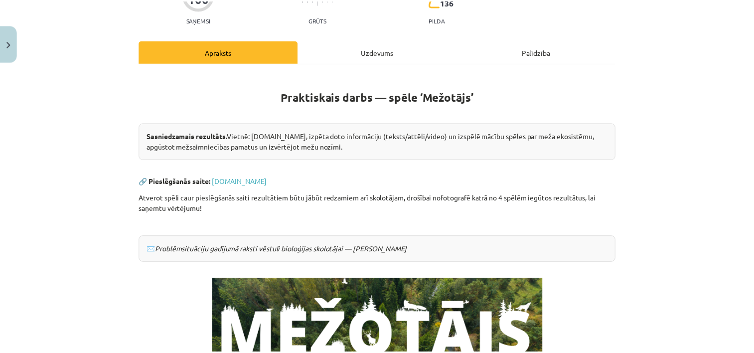
scroll to position [111, 0]
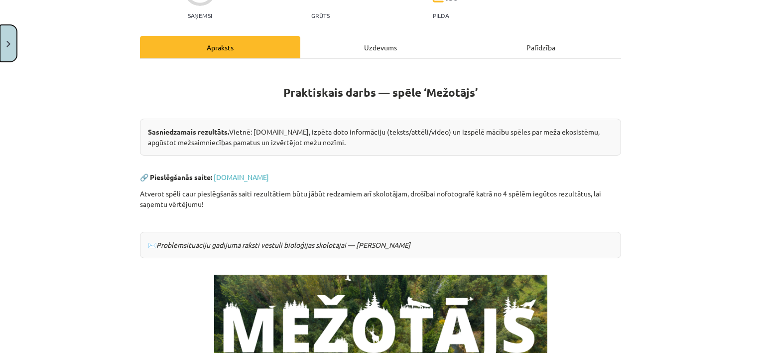
click at [4, 44] on button "Close" at bounding box center [8, 43] width 17 height 37
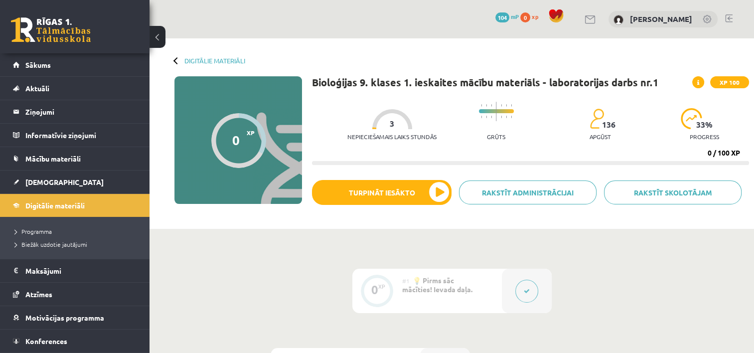
click at [175, 62] on div at bounding box center [176, 60] width 7 height 7
click at [174, 61] on div at bounding box center [176, 60] width 7 height 7
click at [203, 60] on link "Digitālie materiāli" at bounding box center [214, 60] width 61 height 7
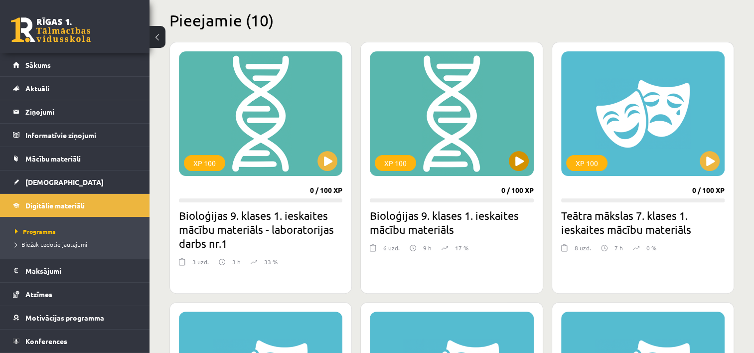
scroll to position [249, 0]
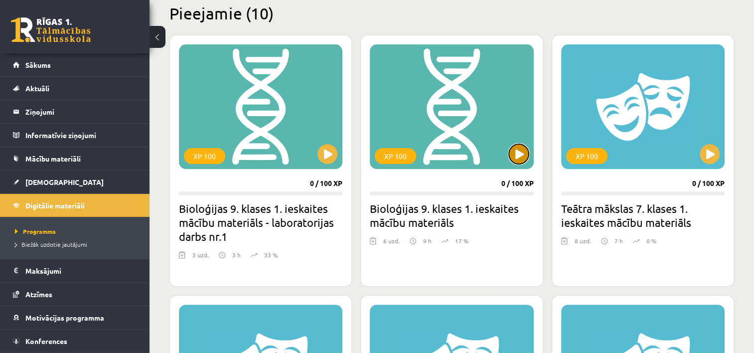
click at [519, 155] on button at bounding box center [519, 154] width 20 height 20
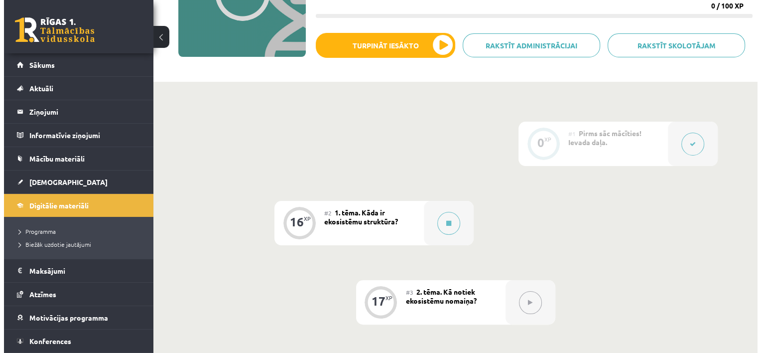
scroll to position [149, 0]
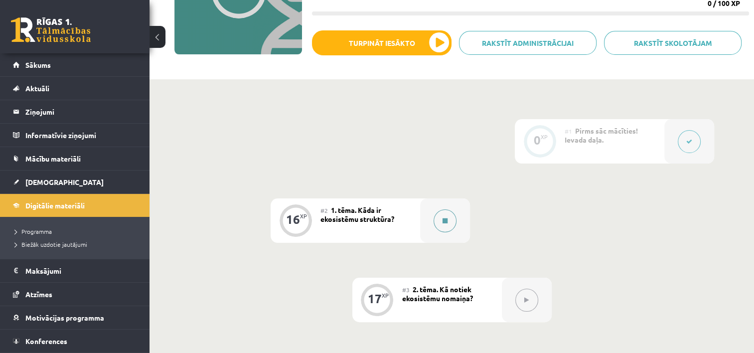
click at [445, 223] on icon at bounding box center [444, 221] width 5 height 6
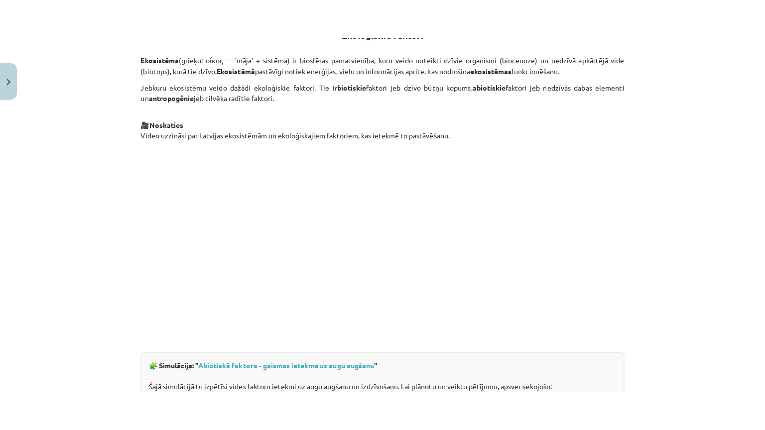
scroll to position [398, 0]
